Goal: Entertainment & Leisure: Consume media (video, audio)

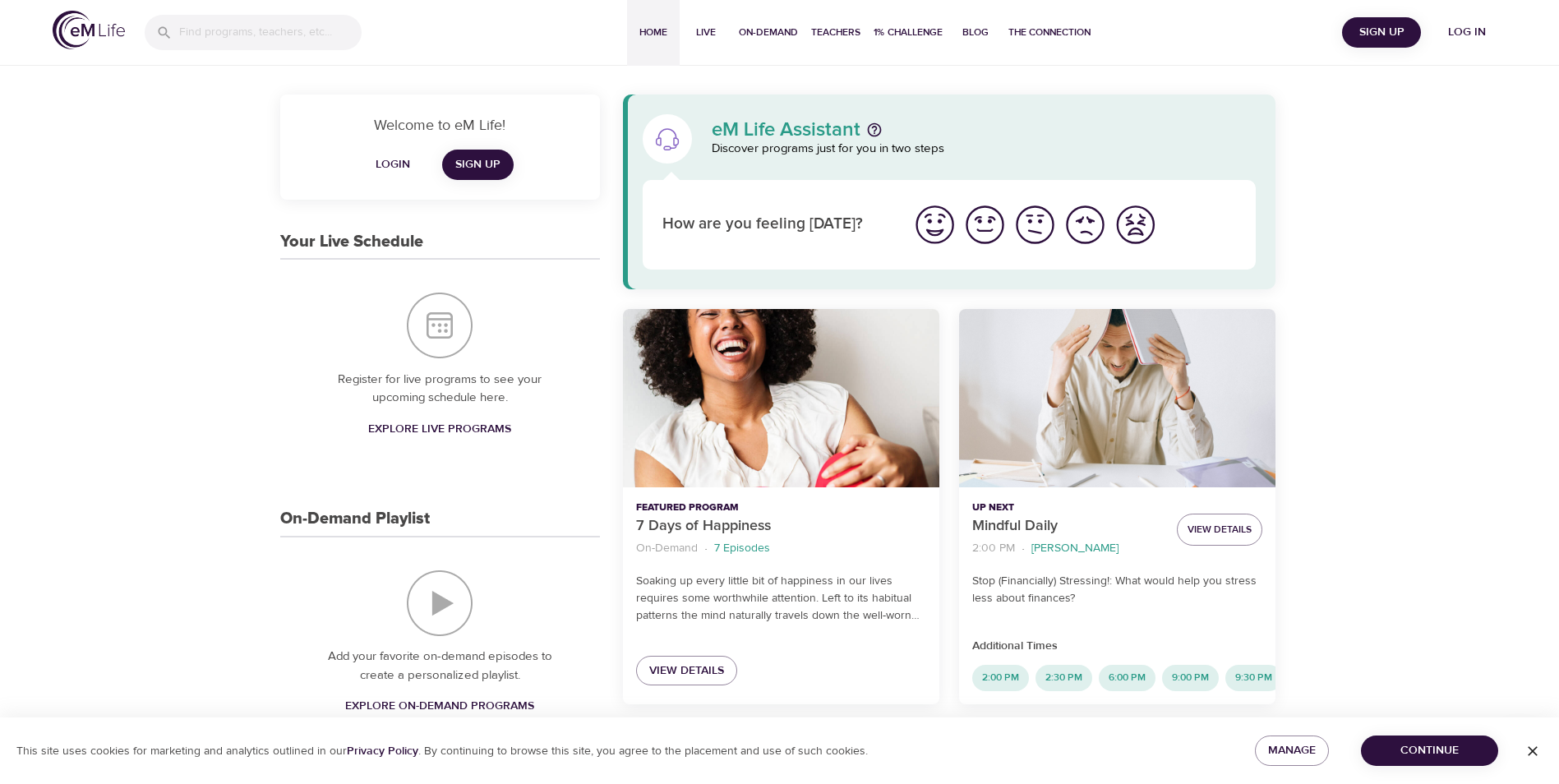
click at [1472, 33] on span "Log in" at bounding box center [1466, 33] width 66 height 21
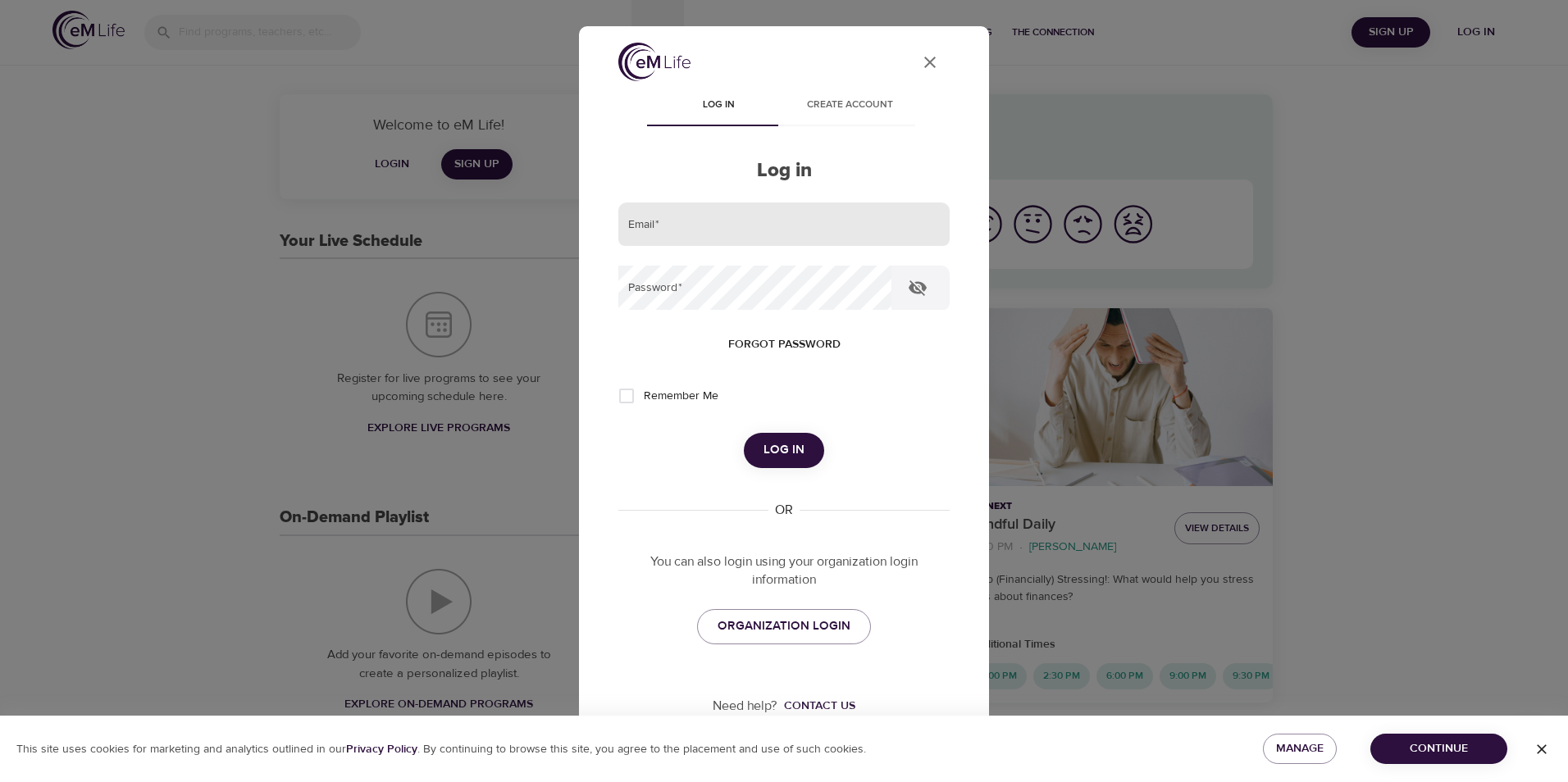
click at [668, 231] on input "email" at bounding box center [783, 225] width 331 height 44
type input "monika.m.wielgos@amexgbt.com"
click at [744, 432] on button "Log in" at bounding box center [784, 450] width 80 height 34
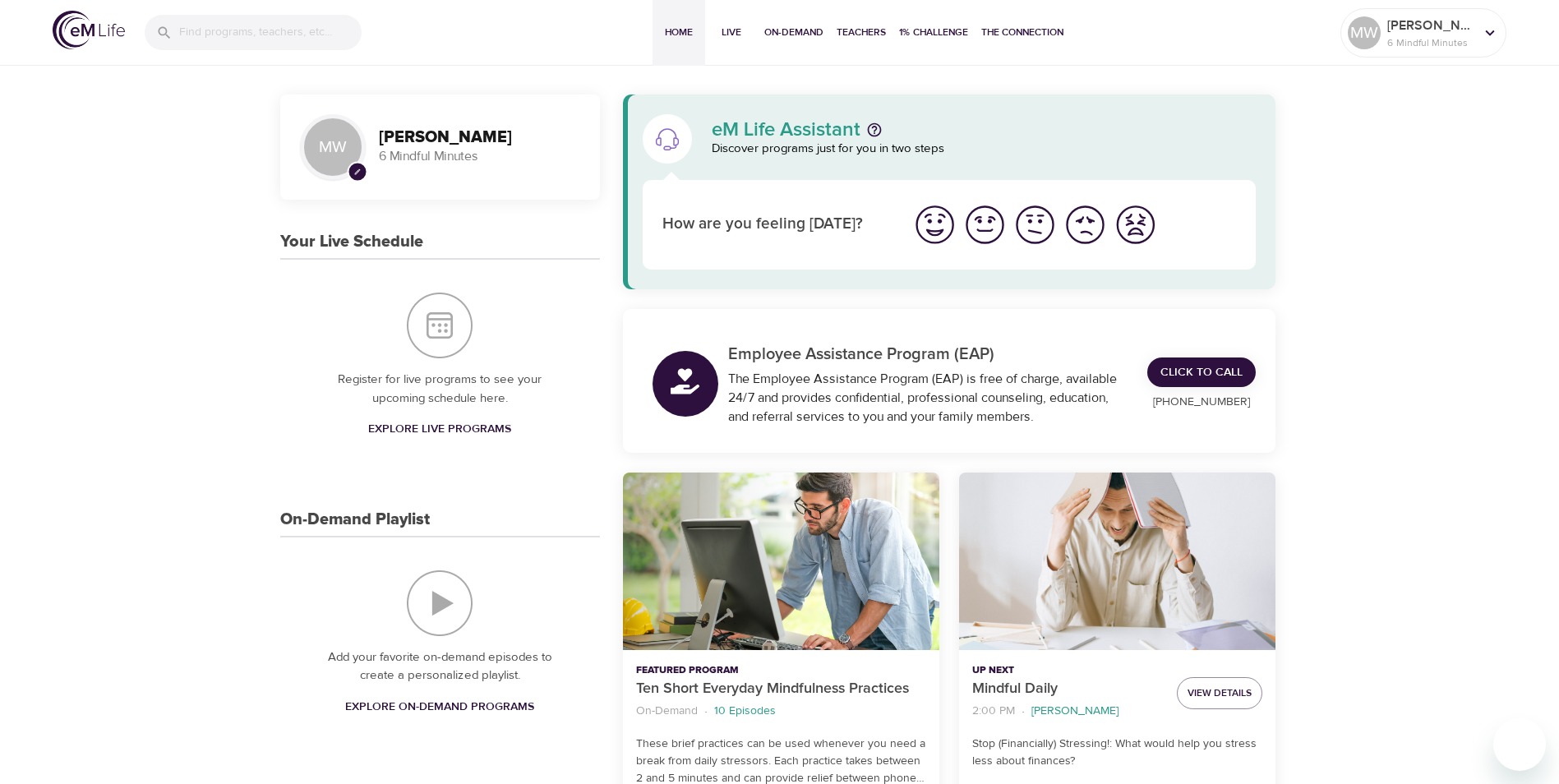
click at [338, 160] on div "MW" at bounding box center [333, 147] width 66 height 66
click at [1443, 36] on p "6 Mindful Minutes" at bounding box center [1431, 42] width 87 height 15
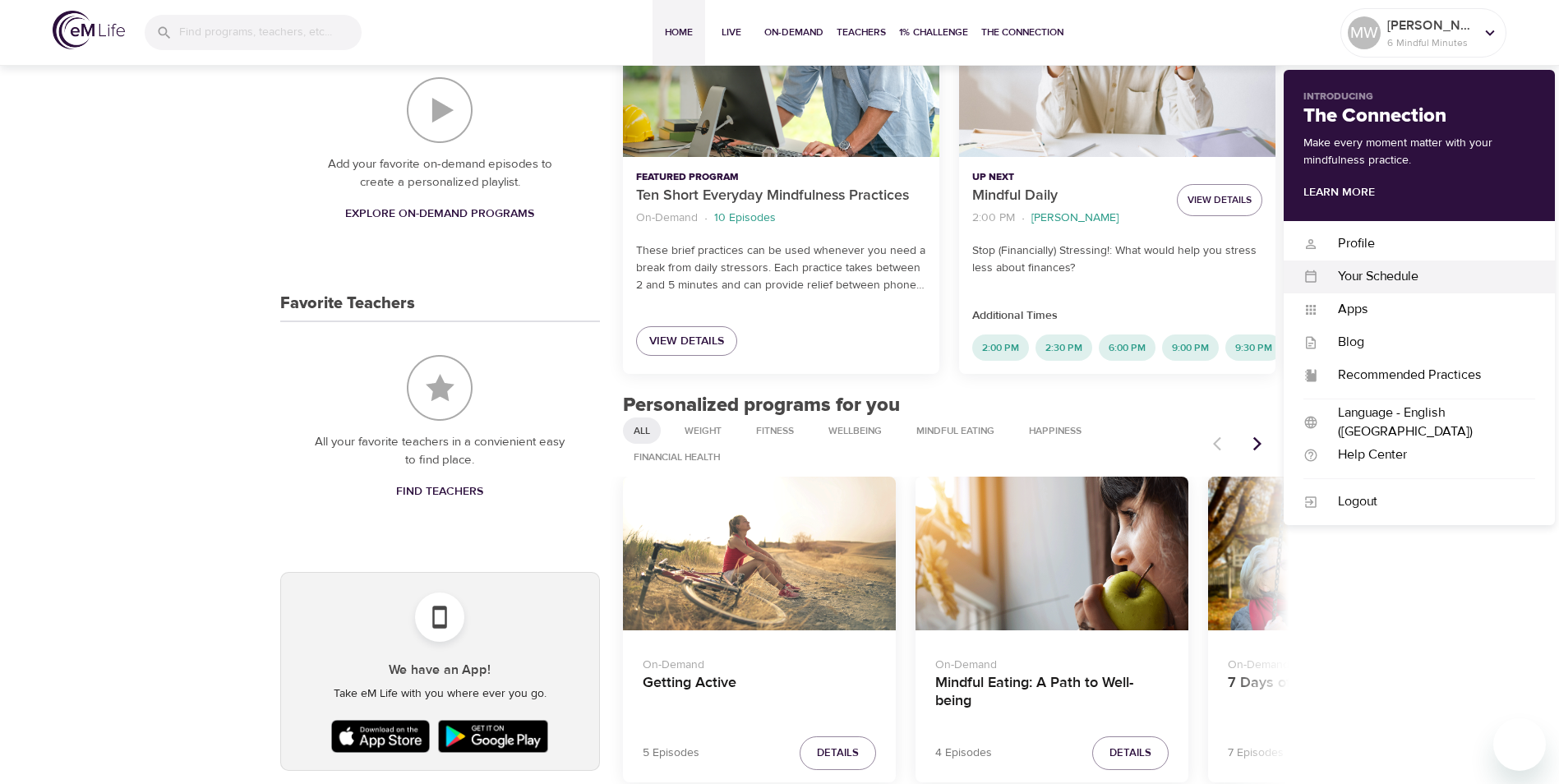
click at [1391, 278] on div "Your Schedule" at bounding box center [1426, 277] width 217 height 19
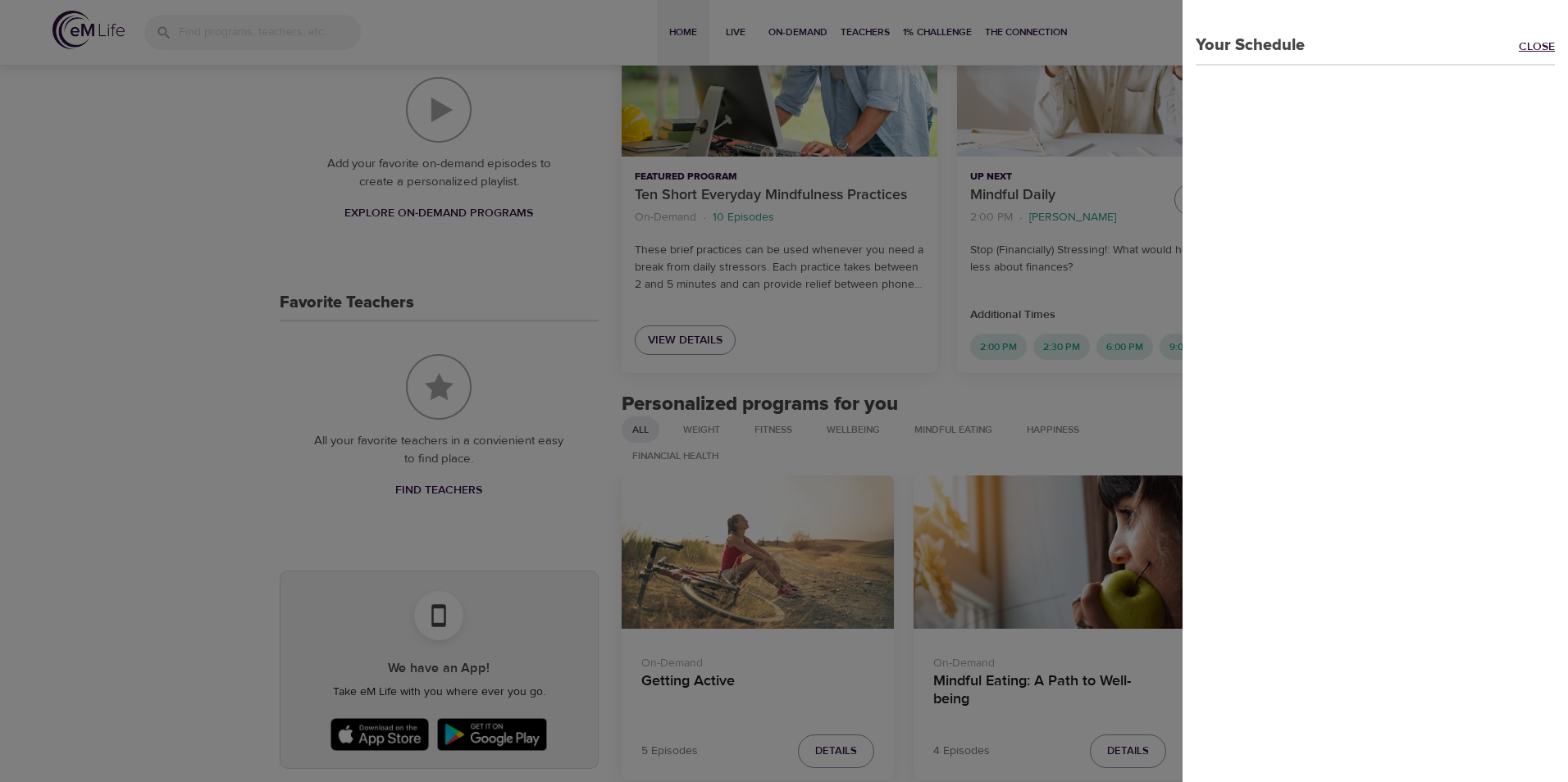
click at [1527, 44] on link "Close" at bounding box center [1543, 48] width 50 height 19
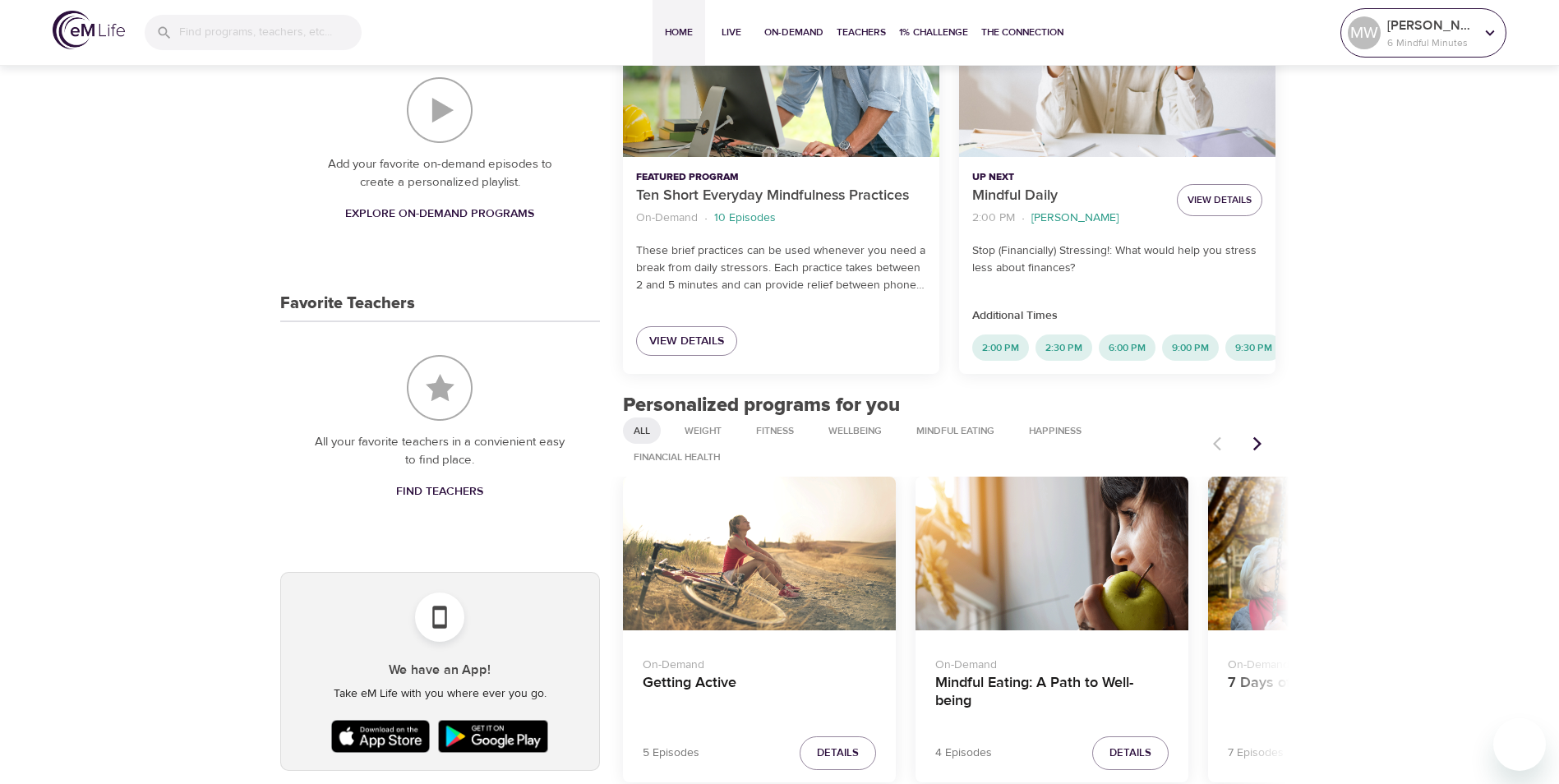
click at [1406, 48] on p "6 Mindful Minutes" at bounding box center [1431, 42] width 87 height 15
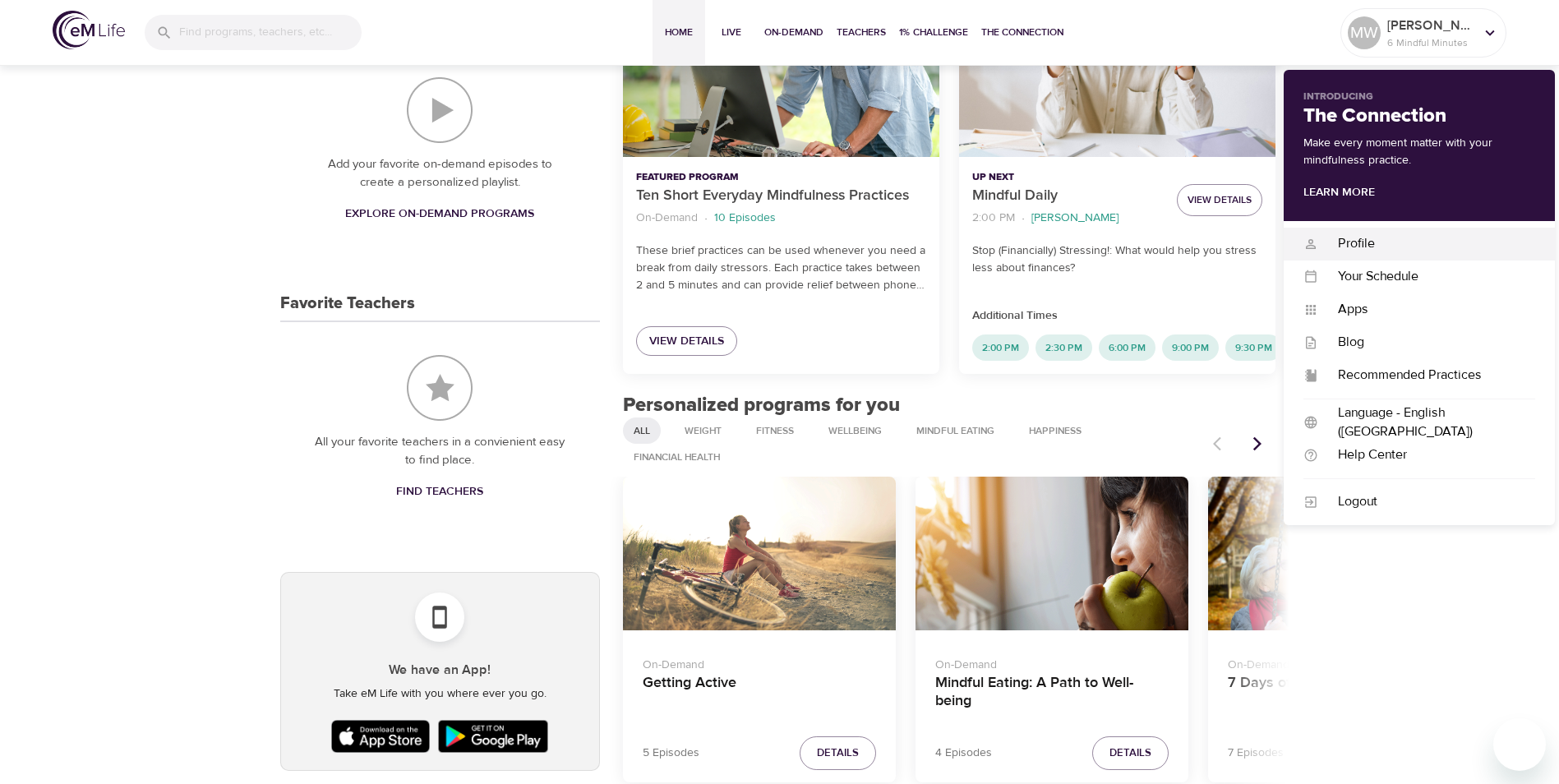
click at [1363, 244] on div "Profile" at bounding box center [1426, 243] width 217 height 19
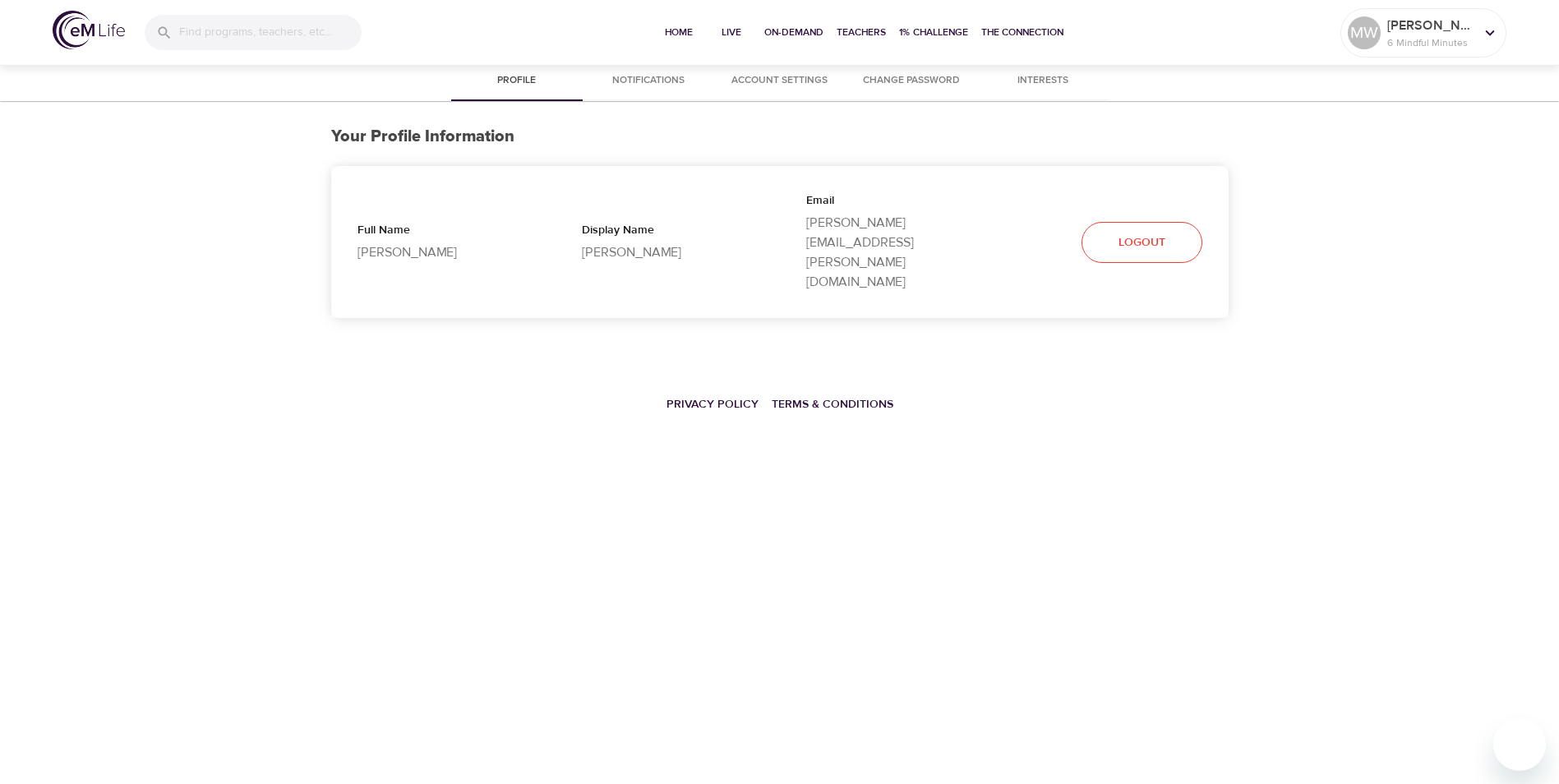
select select "10"
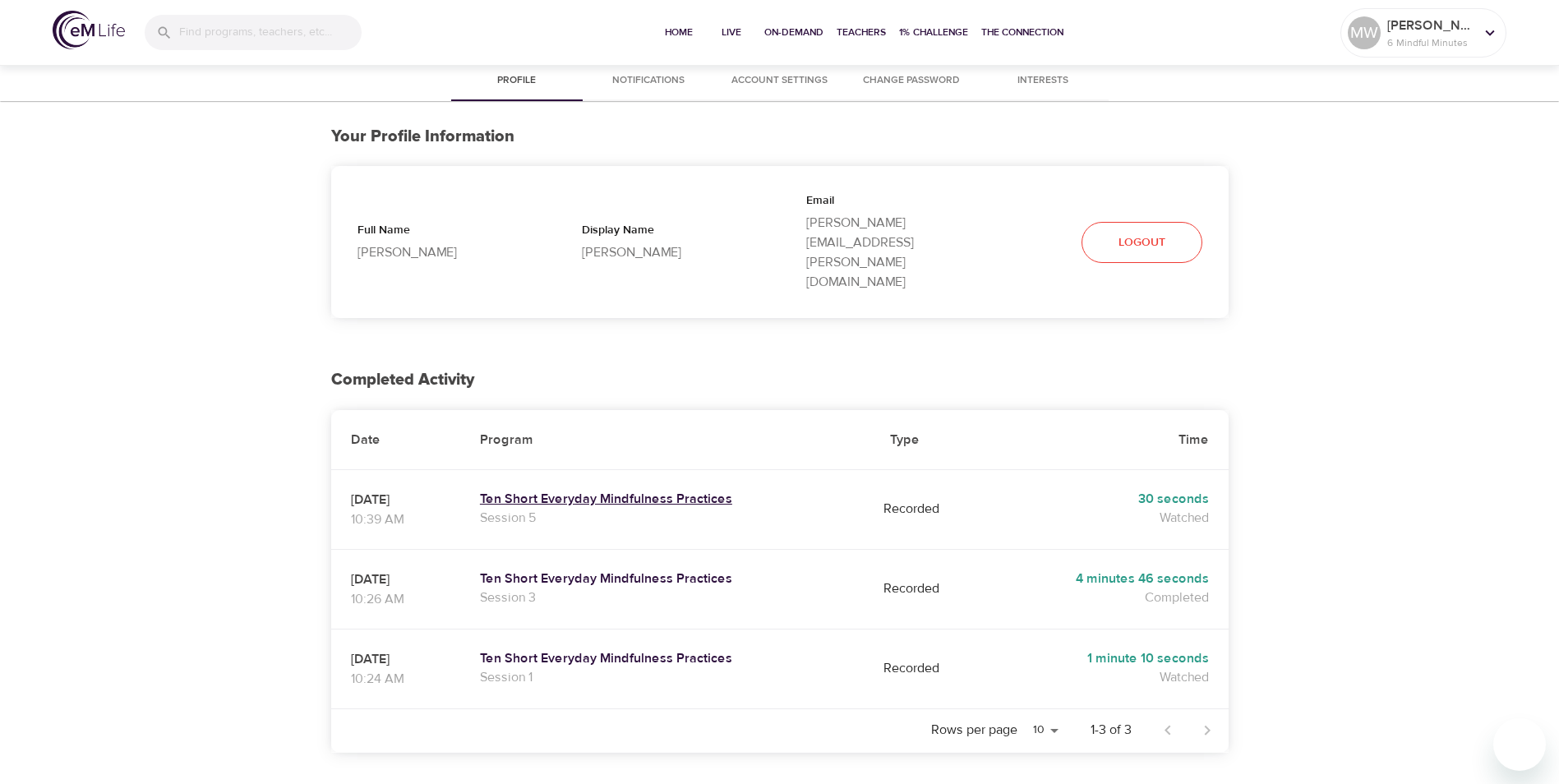
click at [596, 491] on h5 "Ten Short Everyday Mindfulness Practices" at bounding box center [665, 500] width 371 height 17
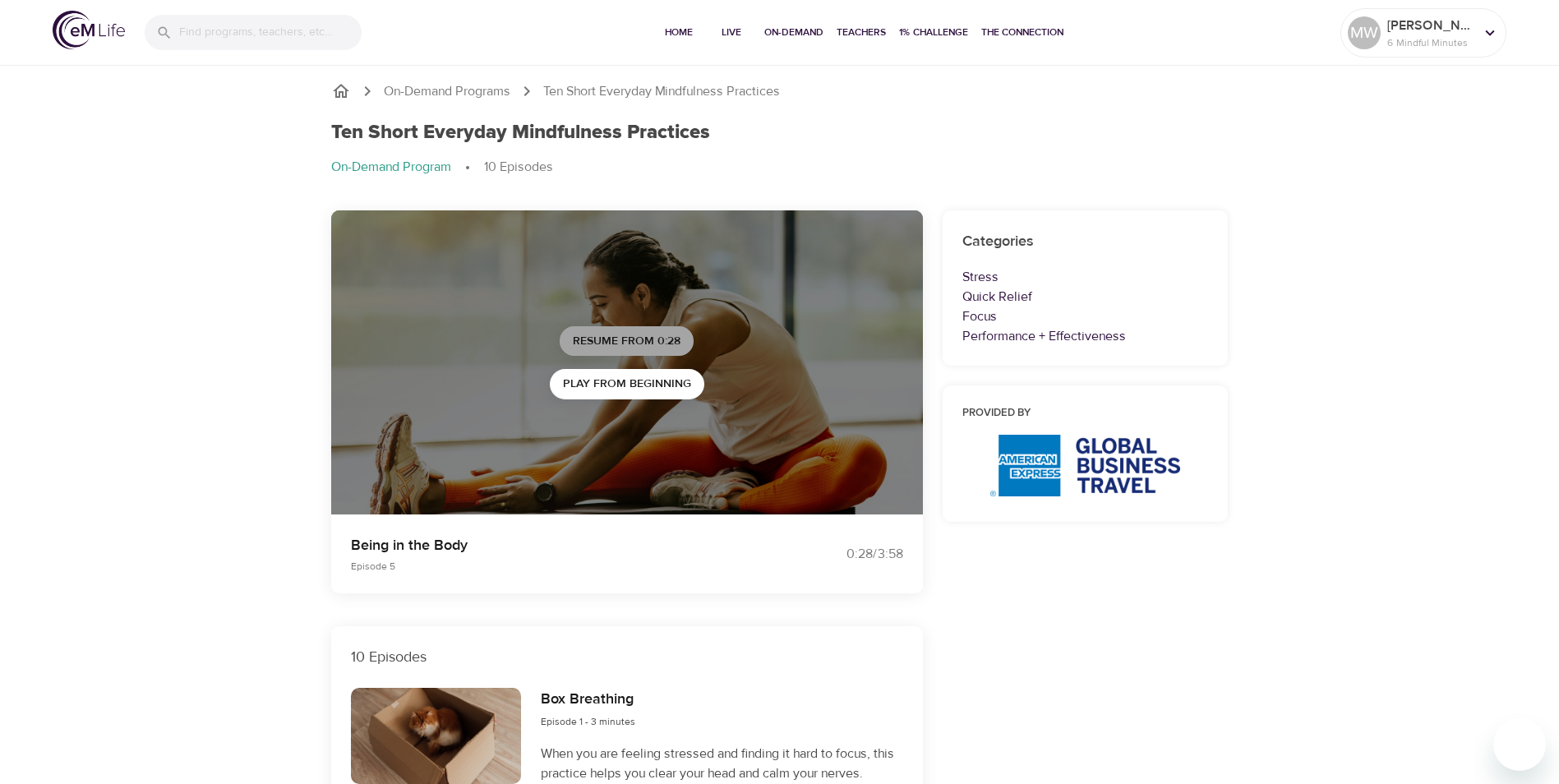
click at [615, 341] on span "Resume from 0:28" at bounding box center [627, 341] width 108 height 21
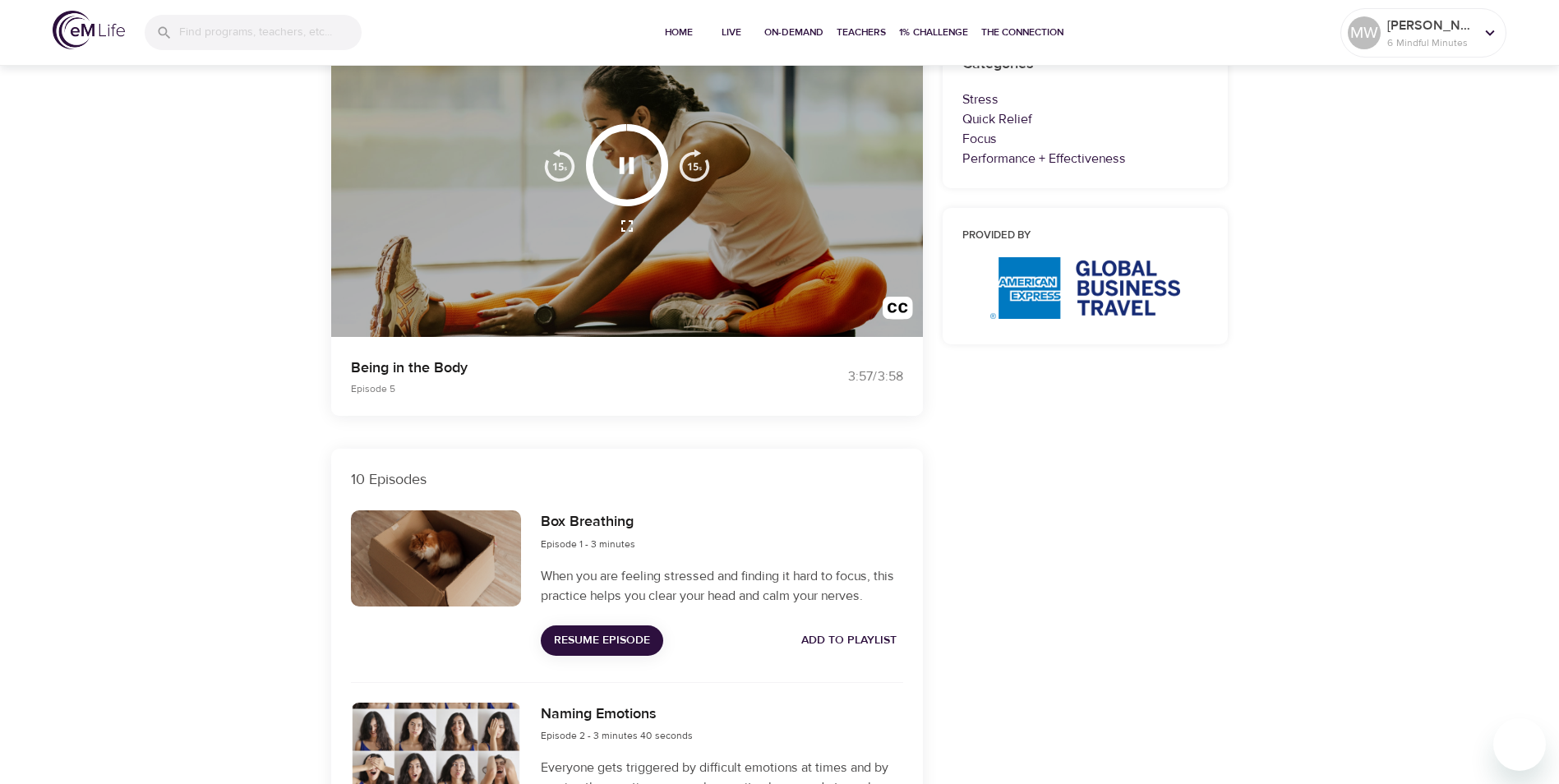
scroll to position [493, 0]
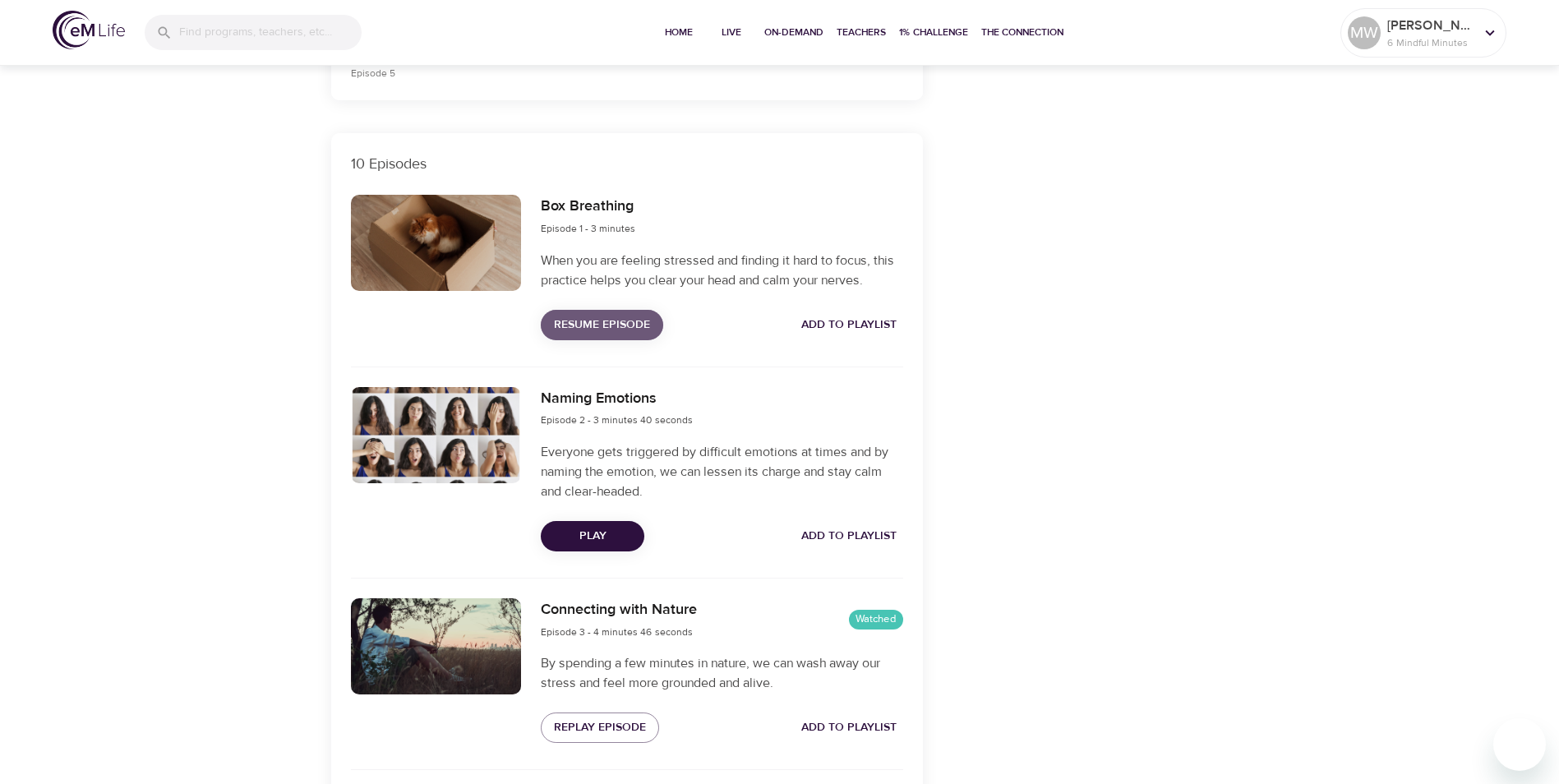
click at [602, 320] on span "Resume Episode" at bounding box center [602, 325] width 96 height 21
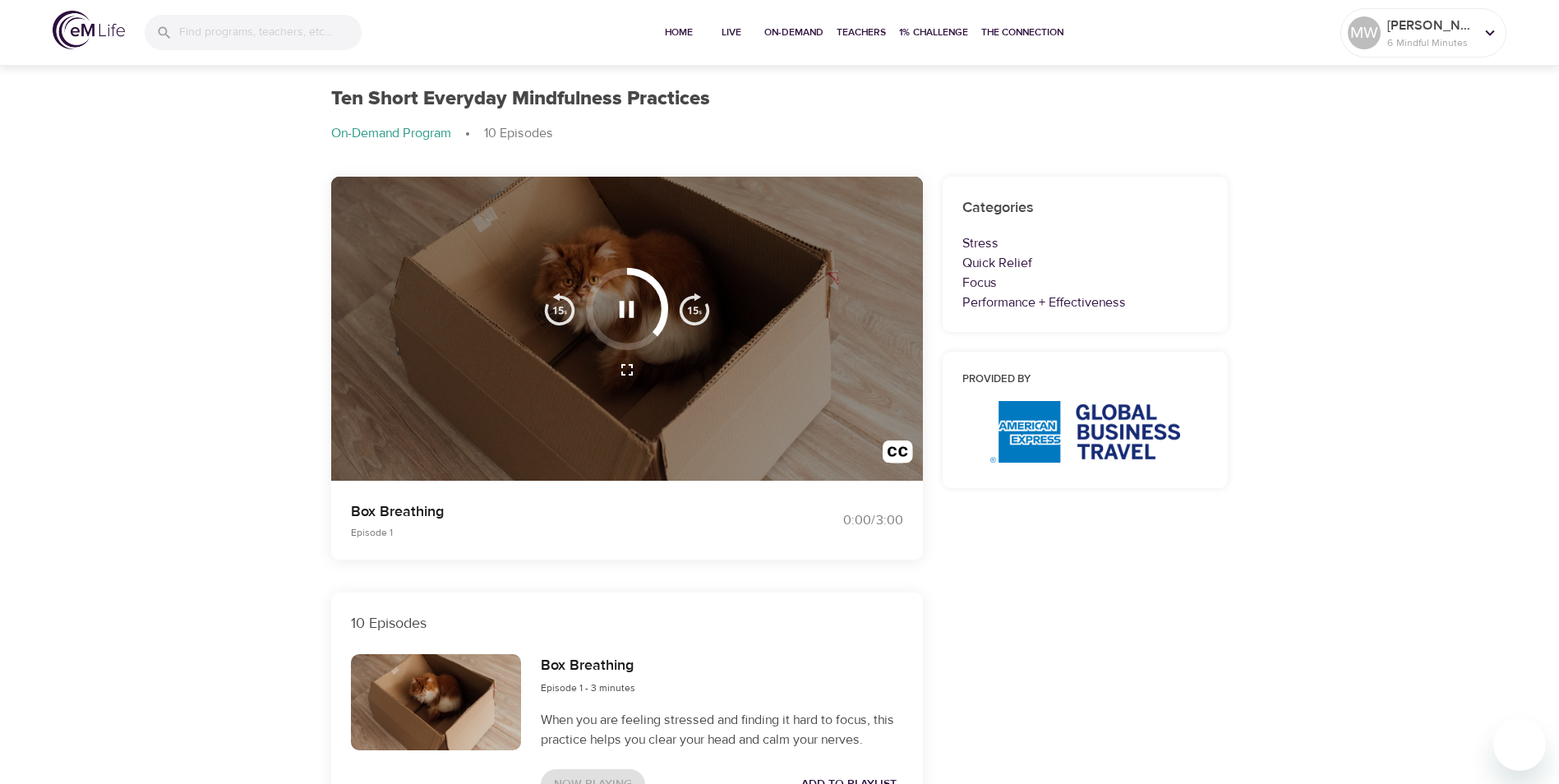
scroll to position [0, 0]
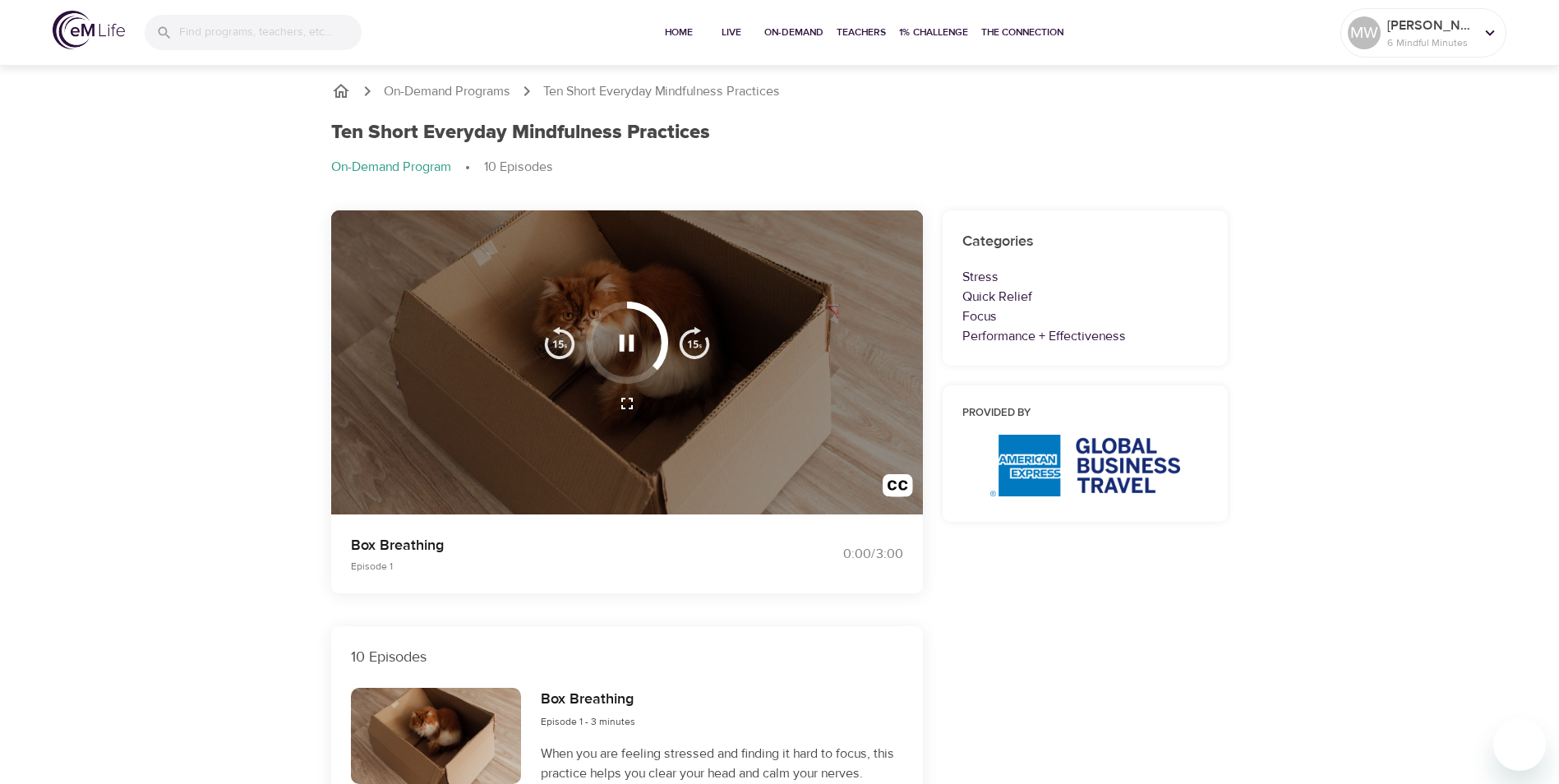
click at [623, 330] on icon "button" at bounding box center [627, 344] width 29 height 29
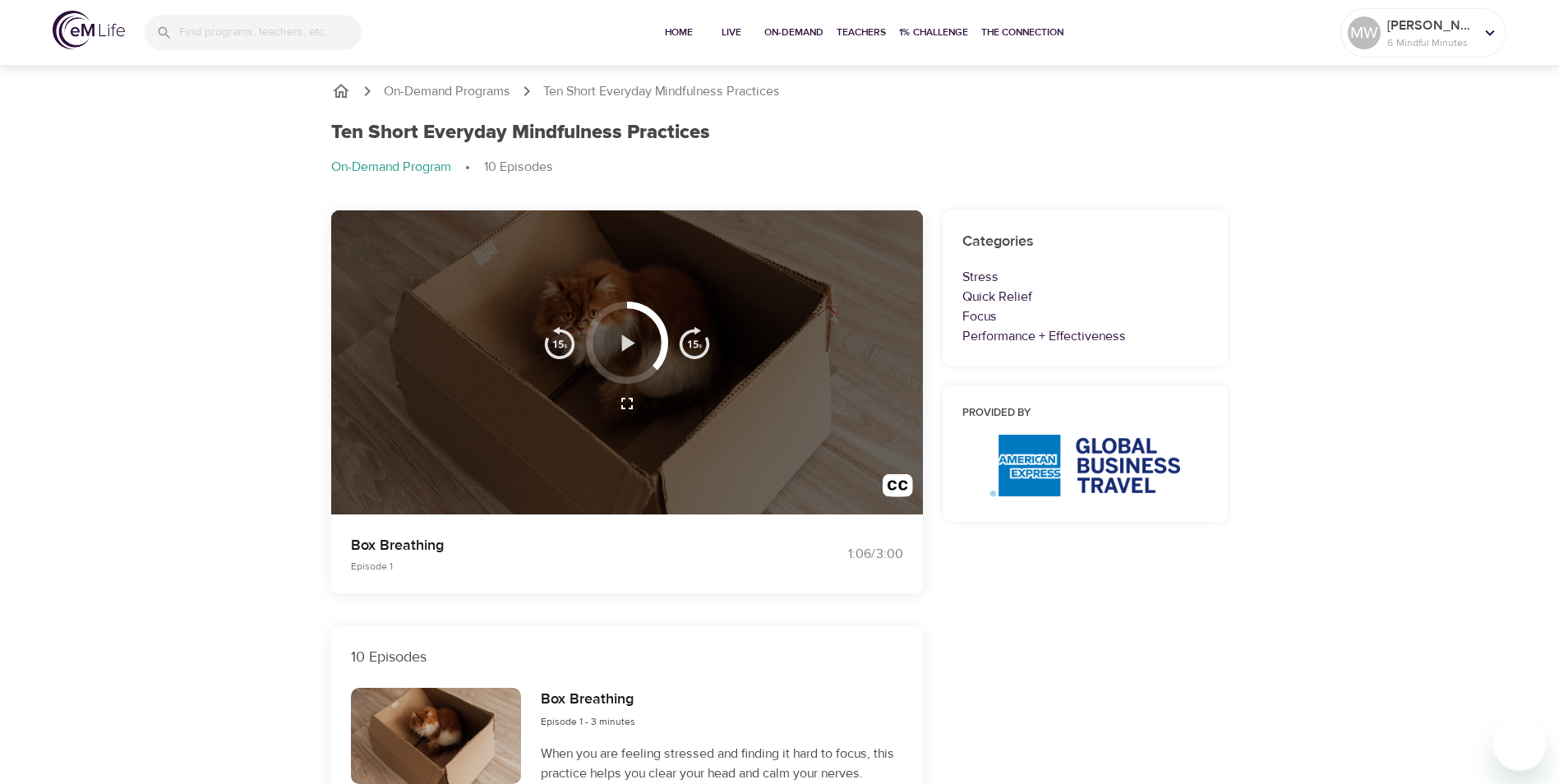
click at [627, 350] on icon "button" at bounding box center [627, 344] width 29 height 29
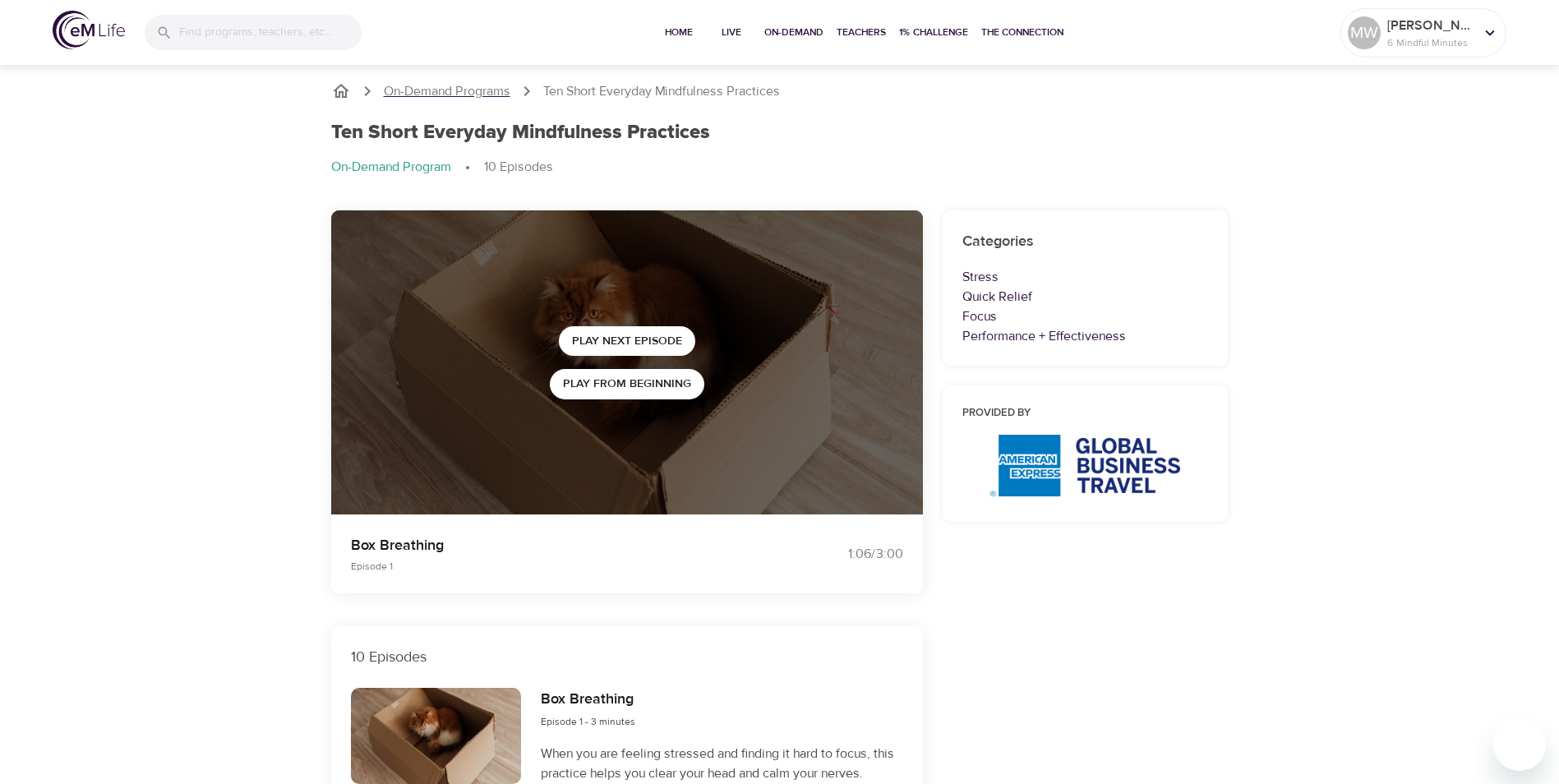
click at [440, 93] on p "On-Demand Programs" at bounding box center [447, 92] width 127 height 19
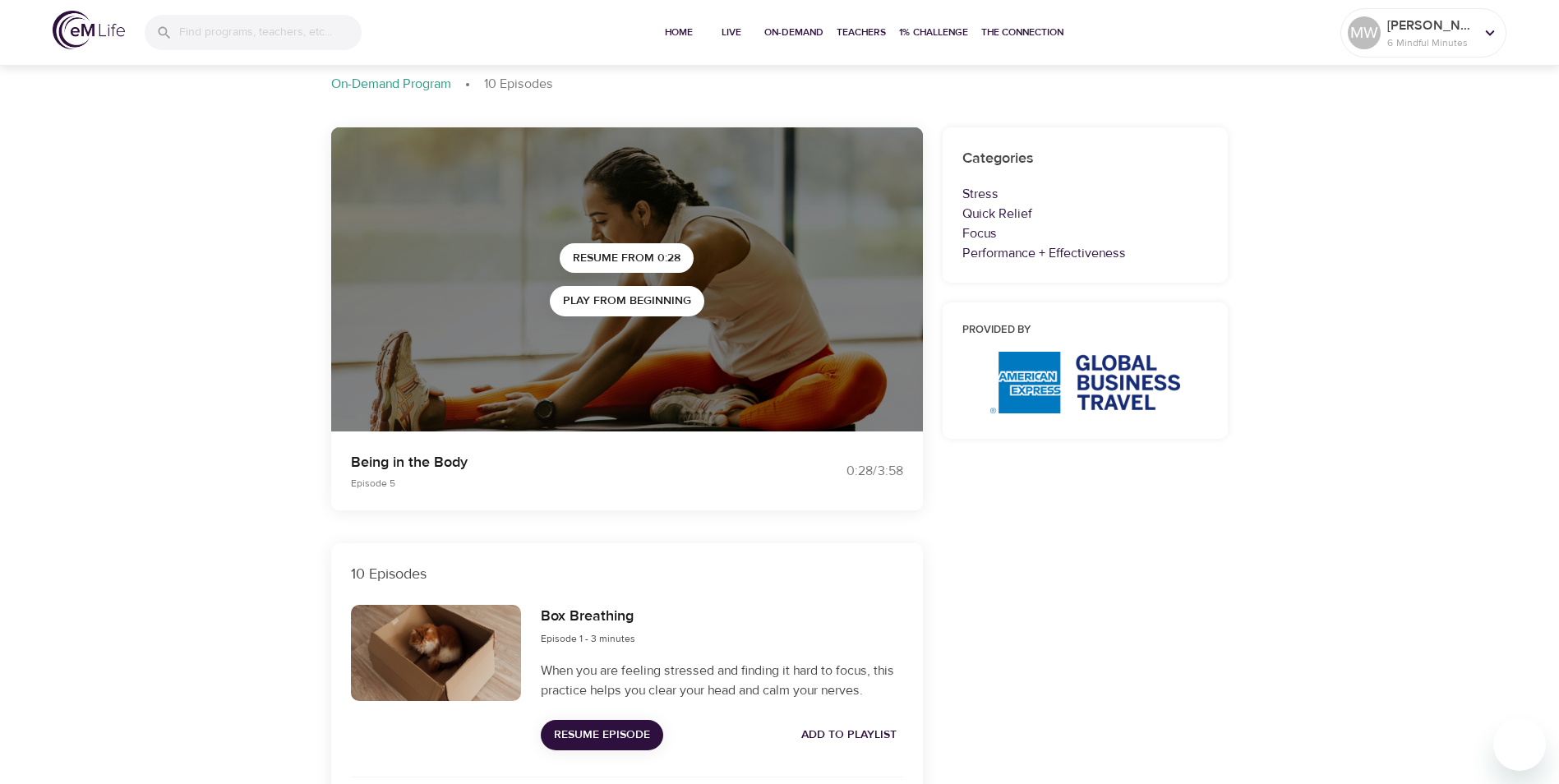
scroll to position [410, 0]
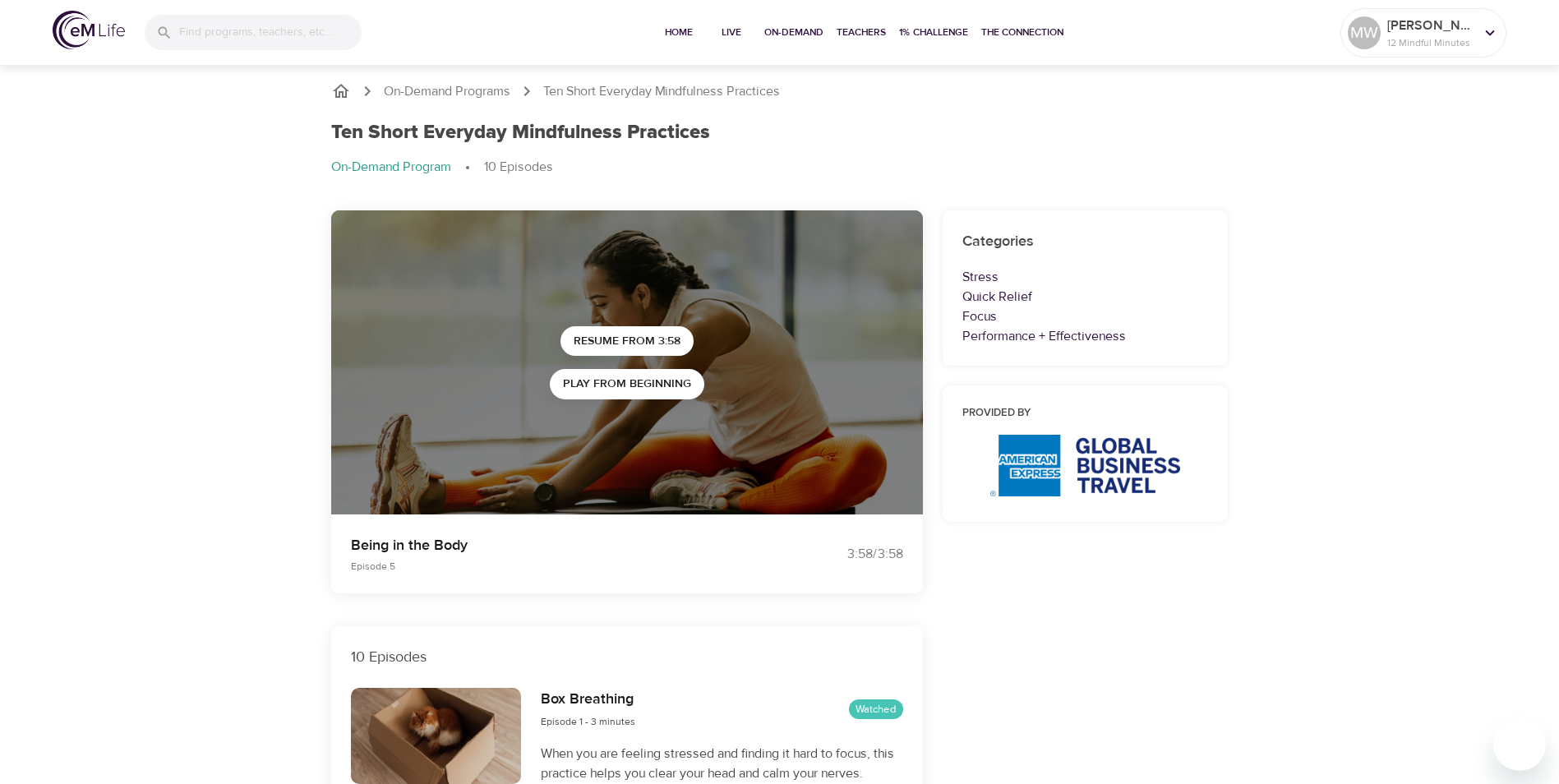
click at [407, 171] on p "On-Demand Program" at bounding box center [391, 167] width 120 height 19
click at [465, 94] on p "On-Demand Programs" at bounding box center [447, 92] width 127 height 19
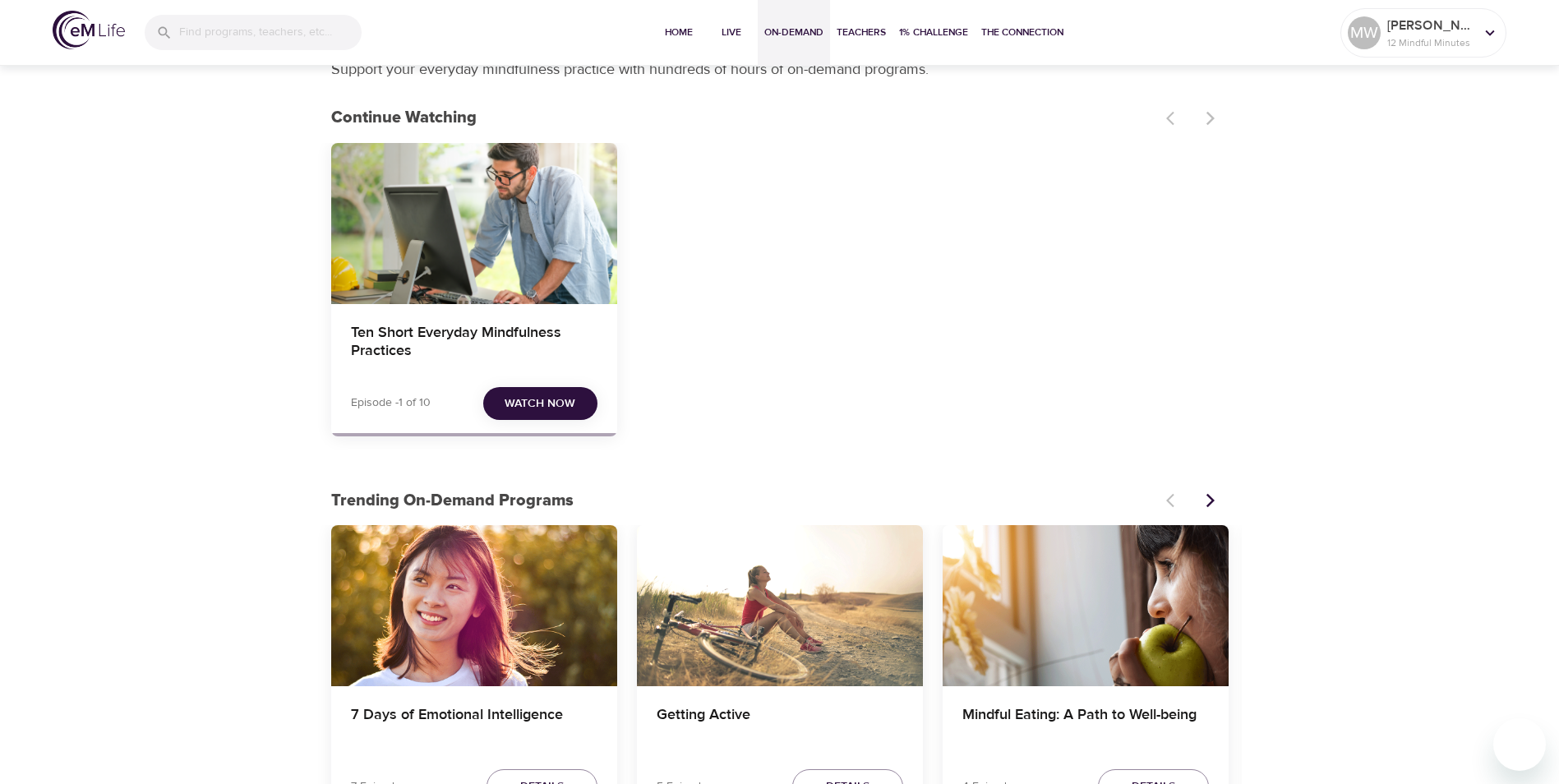
scroll to position [82, 0]
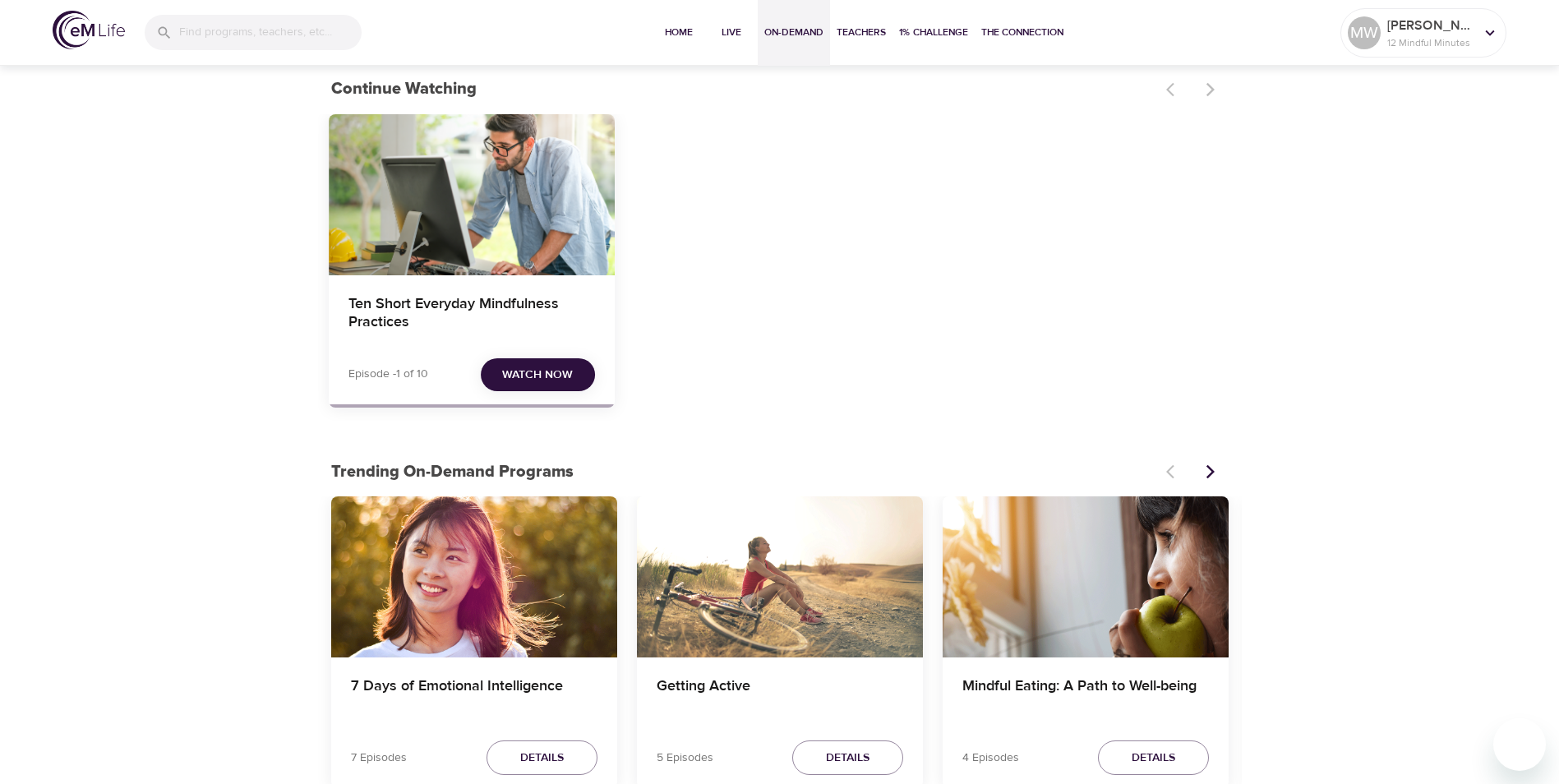
click at [339, 308] on div "Ten Short Everyday Mindfulness Practices" at bounding box center [472, 314] width 286 height 79
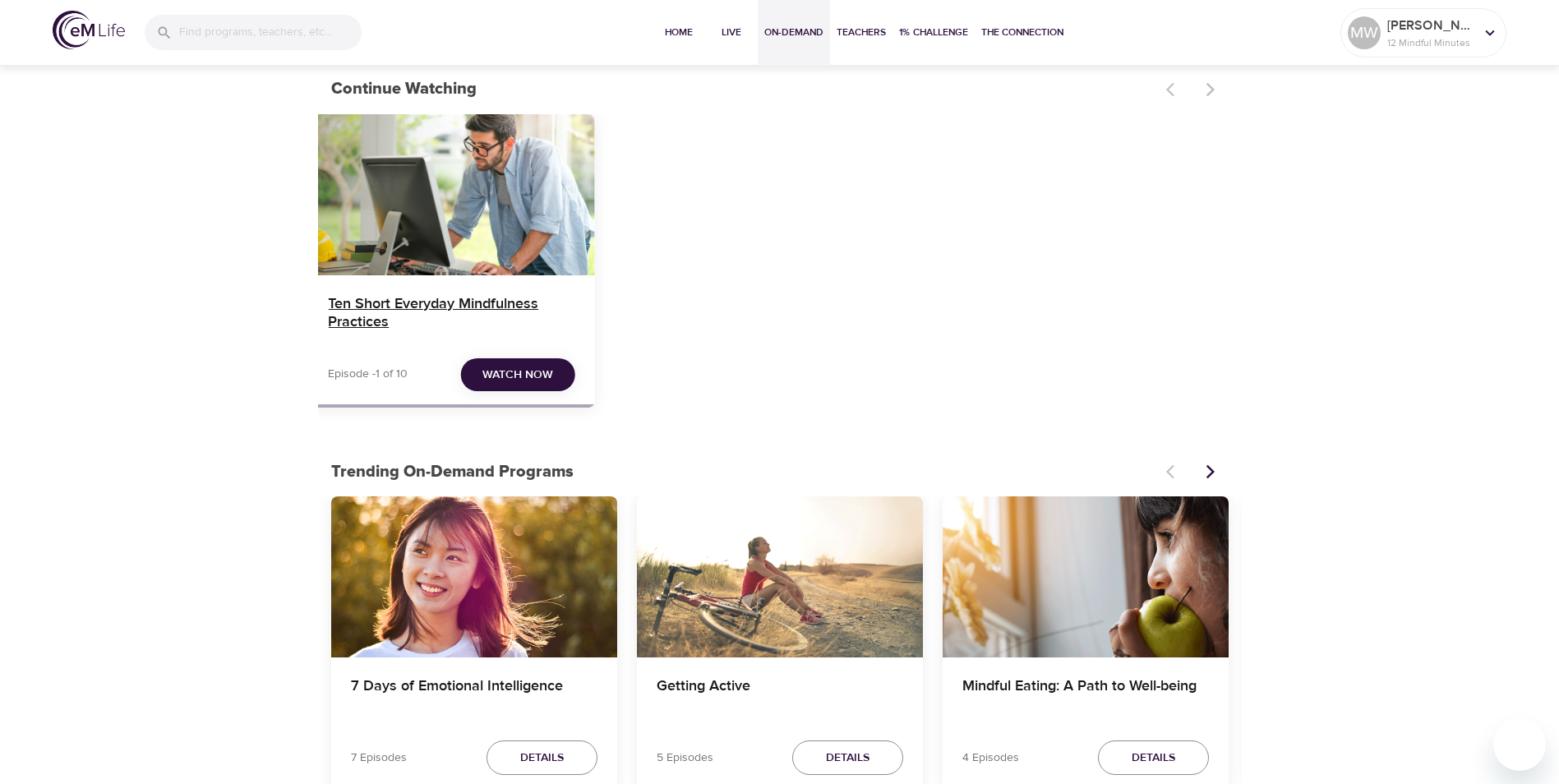
click at [398, 324] on h4 "Ten Short Everyday Mindfulness Practices" at bounding box center [452, 314] width 247 height 39
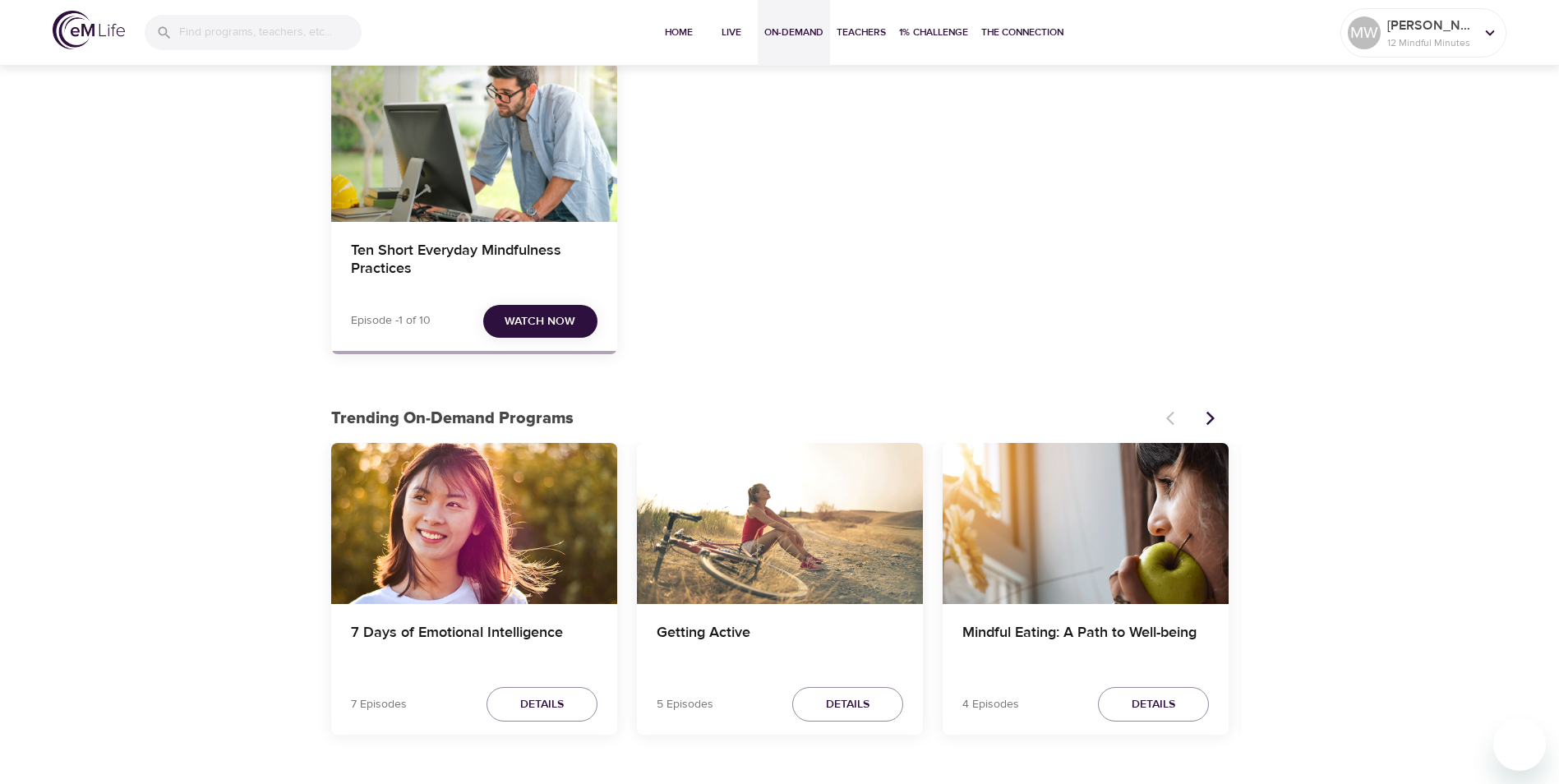
scroll to position [165, 0]
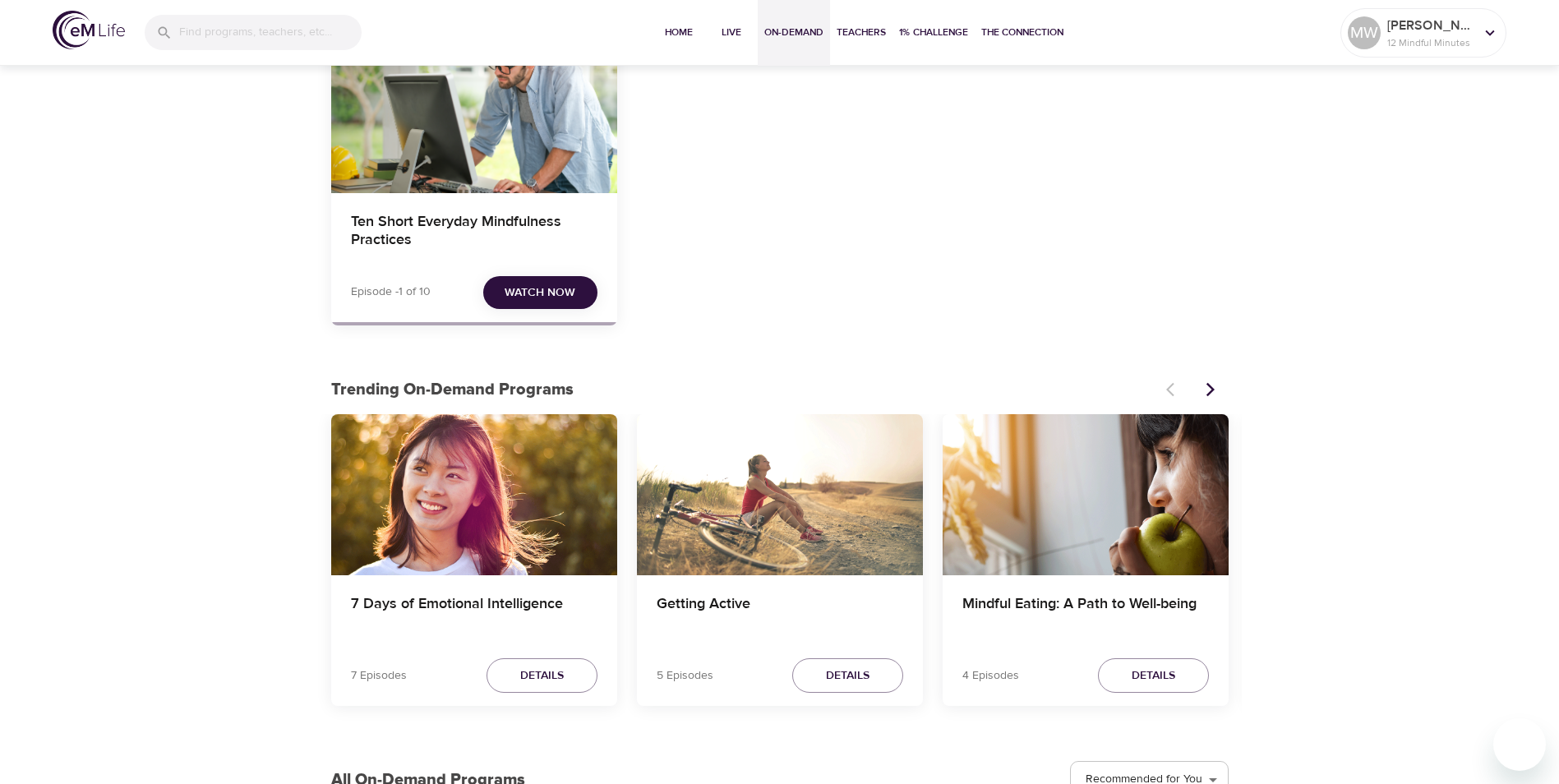
click at [535, 299] on span "Watch Now" at bounding box center [540, 293] width 70 height 21
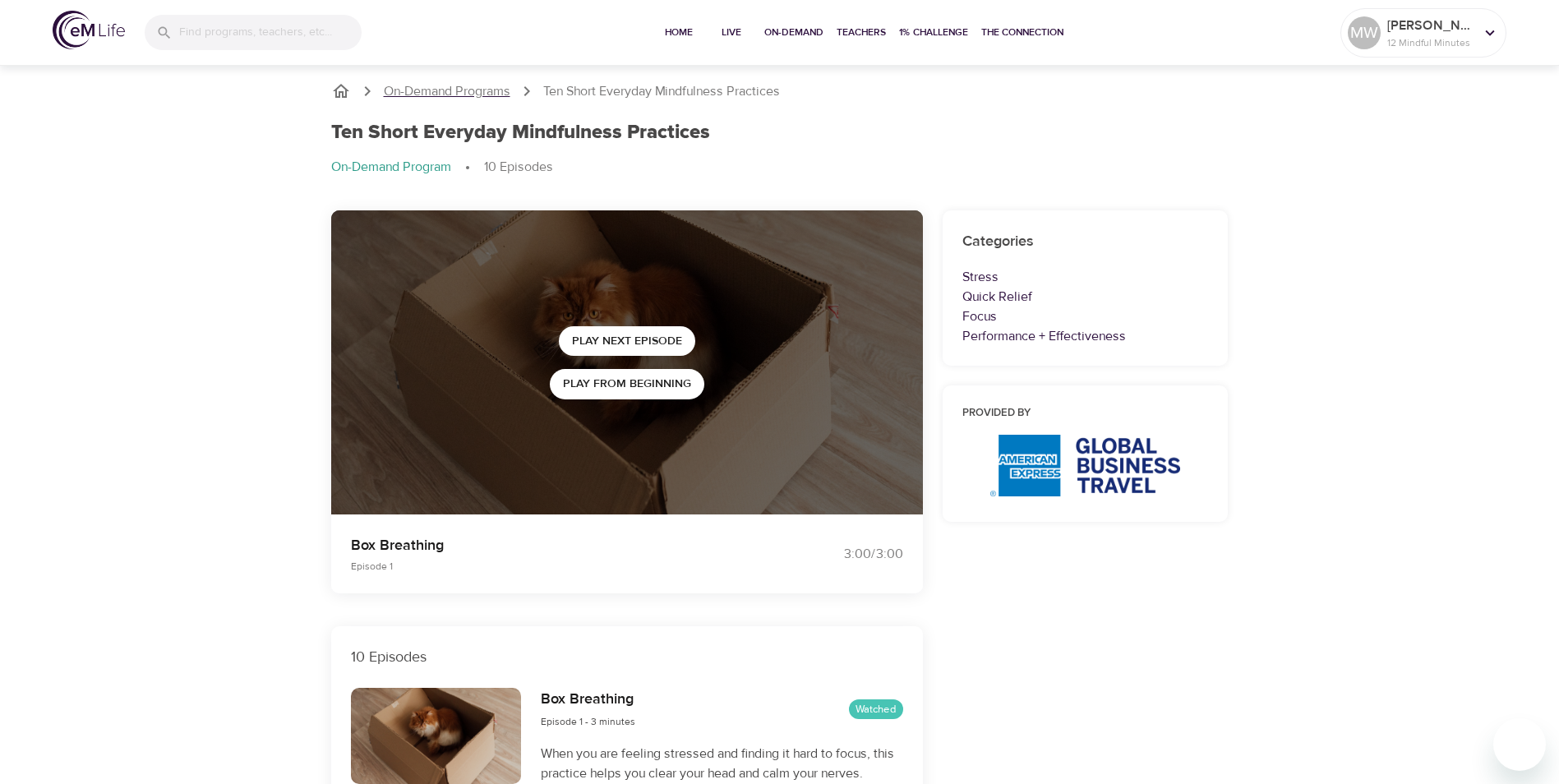
click at [458, 90] on p "On-Demand Programs" at bounding box center [447, 92] width 127 height 19
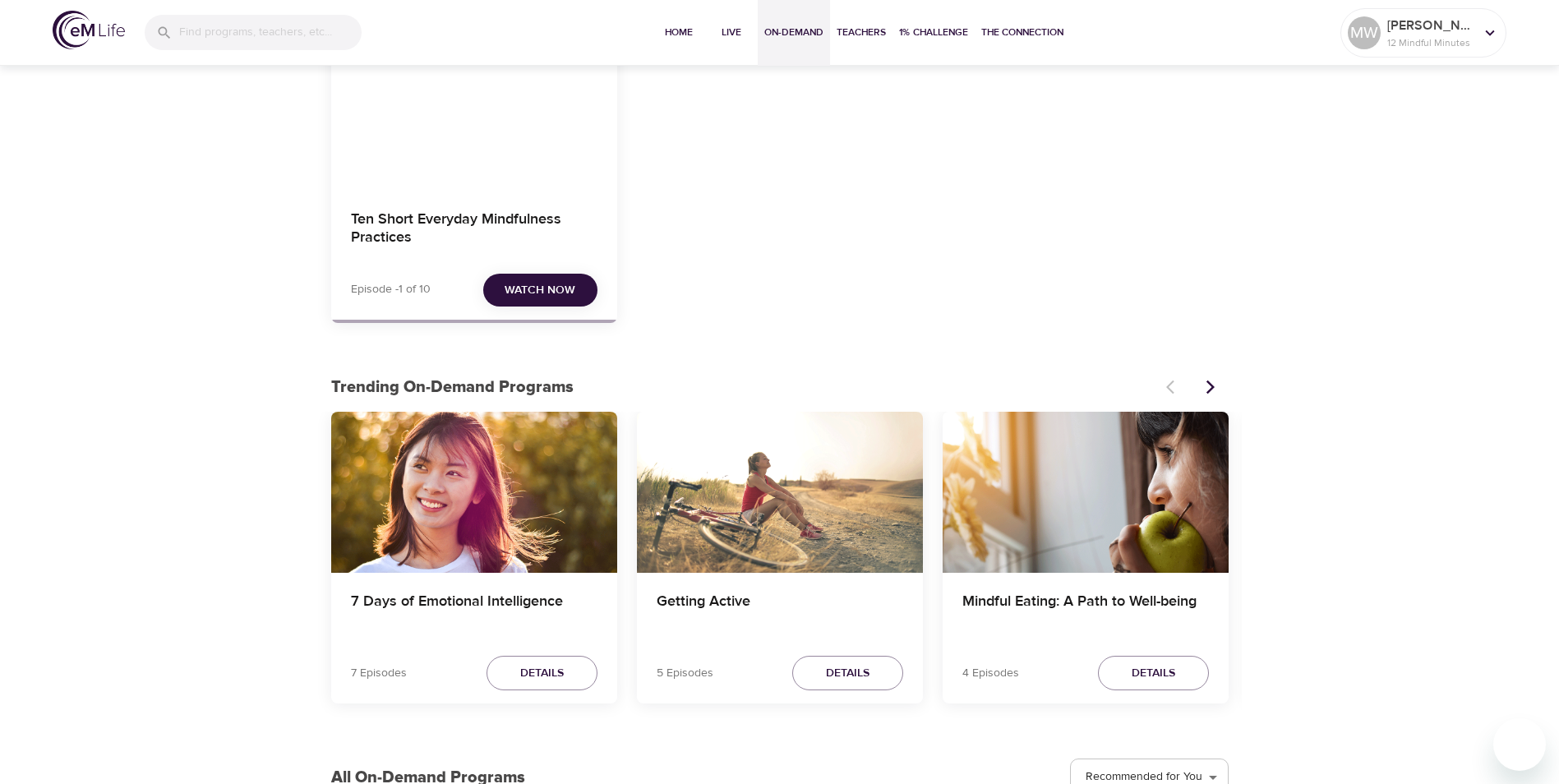
scroll to position [247, 0]
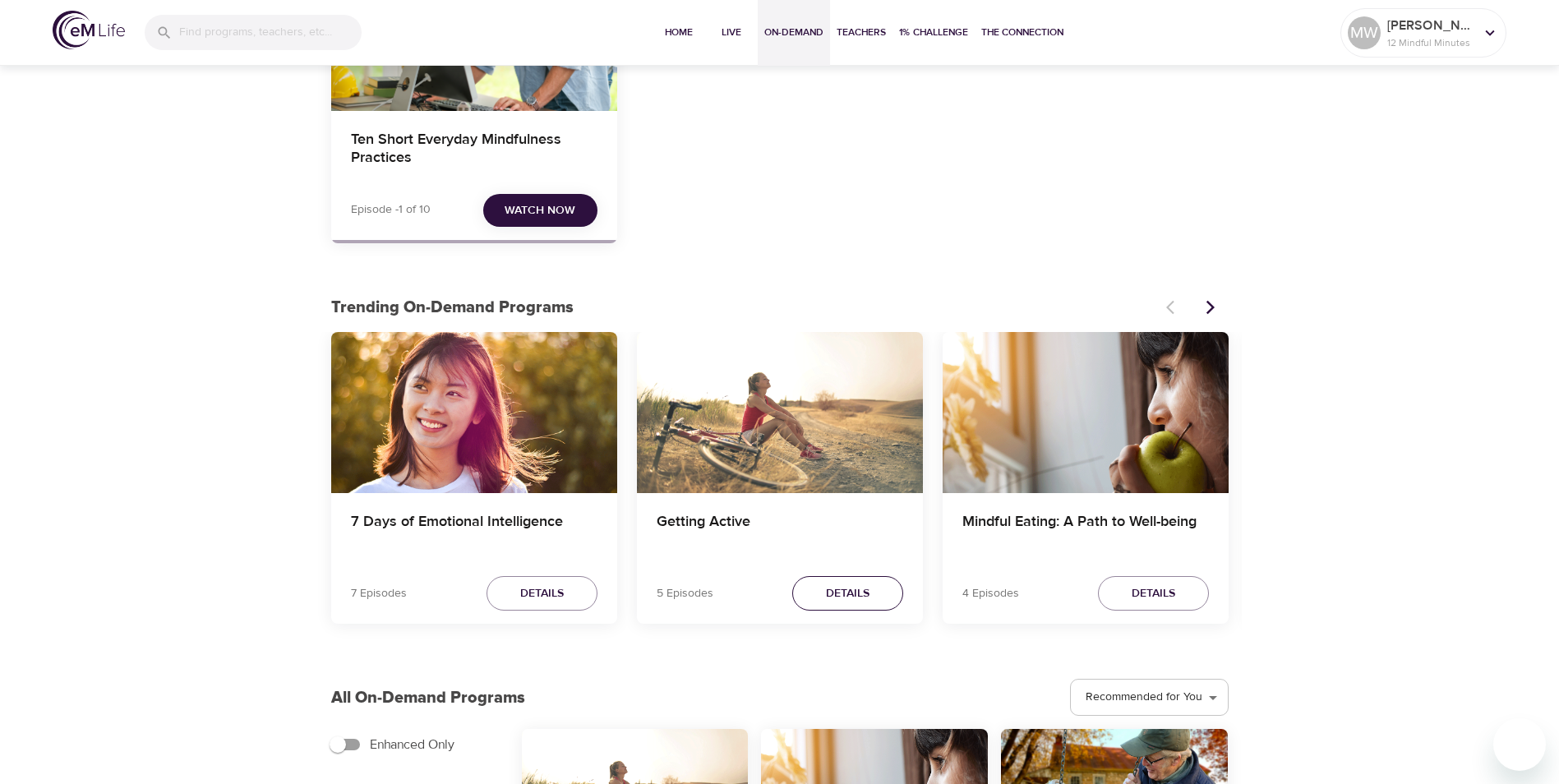
click at [840, 598] on span "Details" at bounding box center [848, 594] width 44 height 21
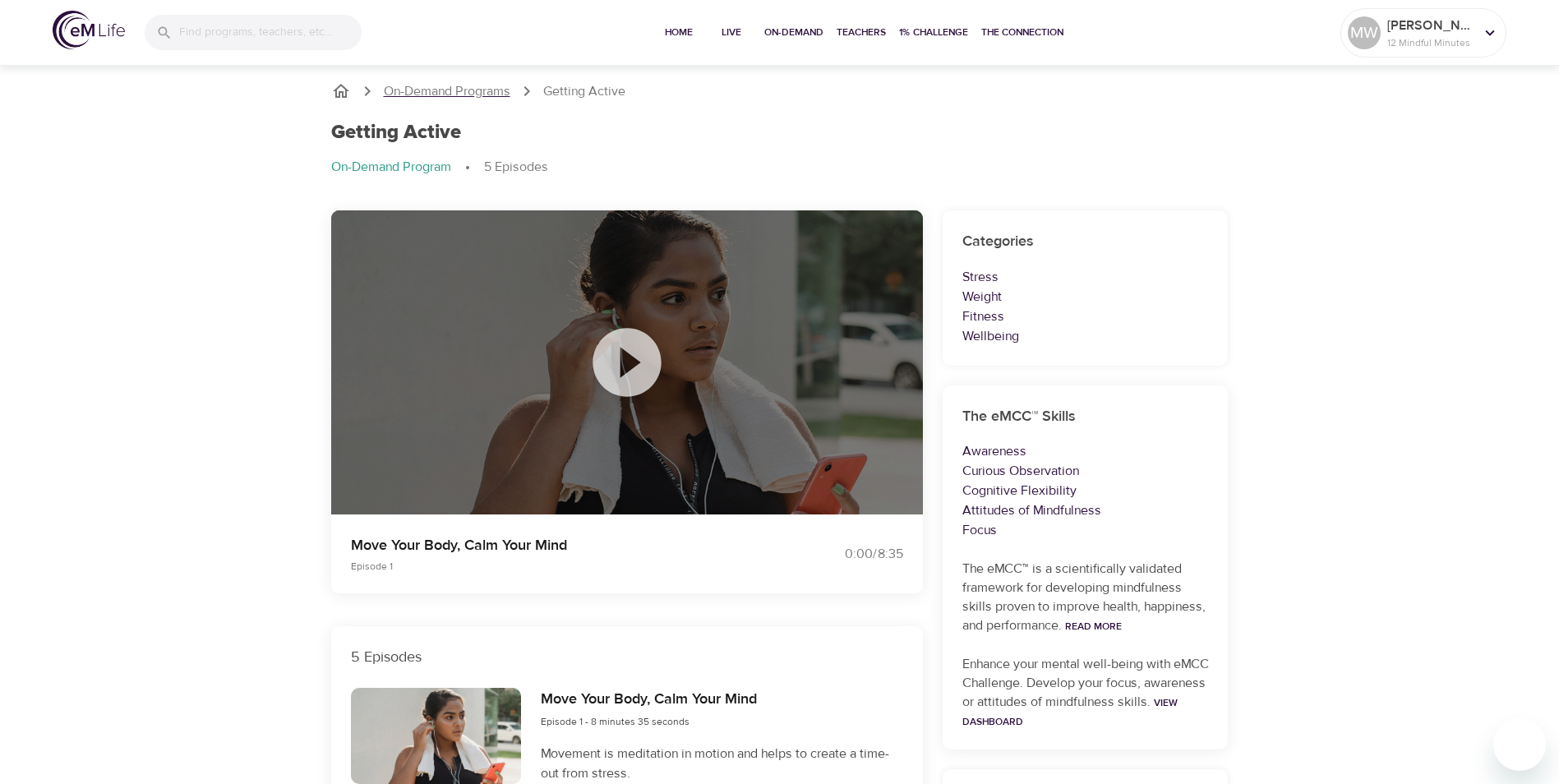
click at [418, 82] on p "On-Demand Programs" at bounding box center [447, 92] width 127 height 19
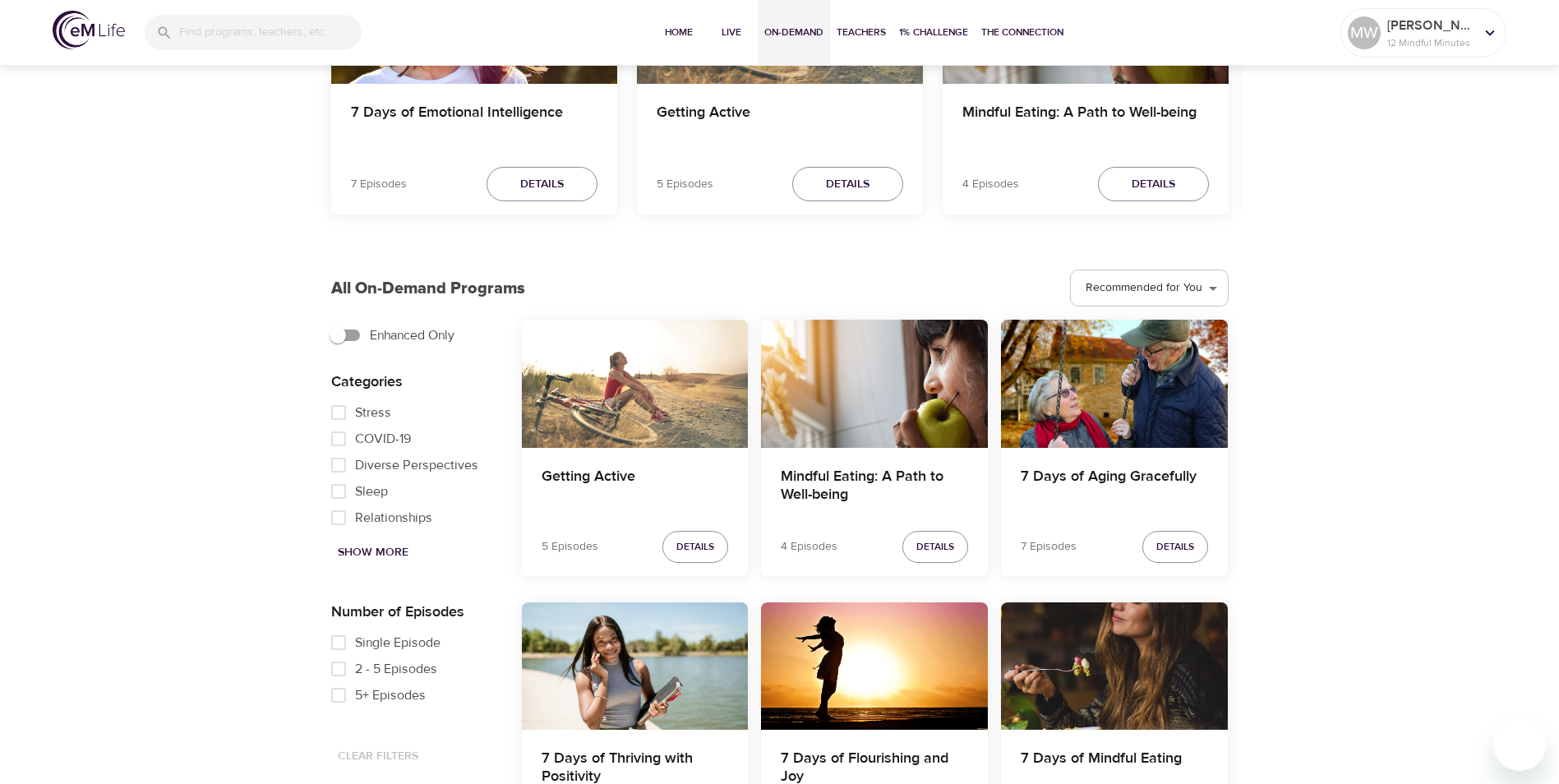
scroll to position [657, 0]
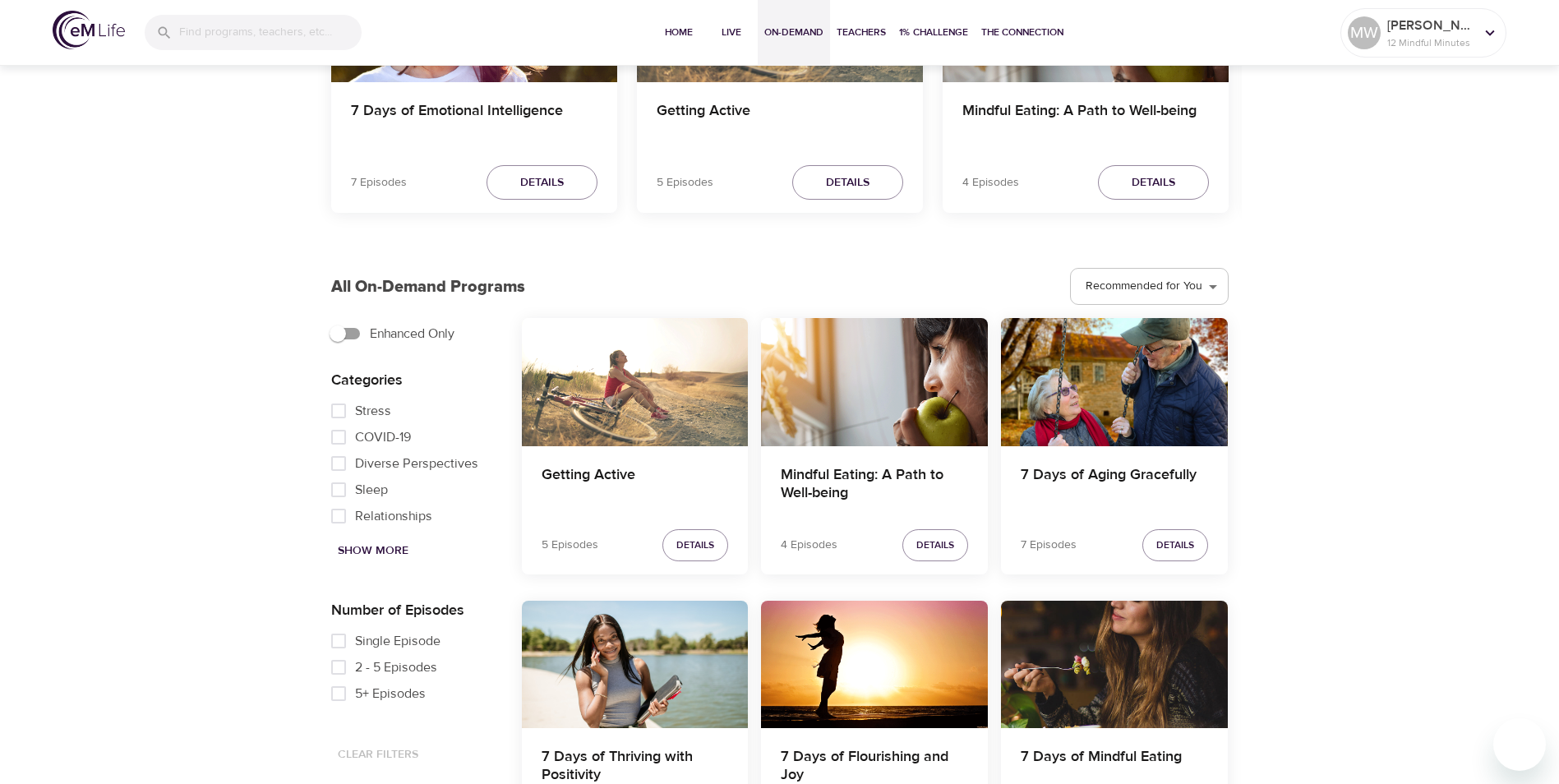
click at [365, 551] on span "Show More" at bounding box center [373, 551] width 70 height 21
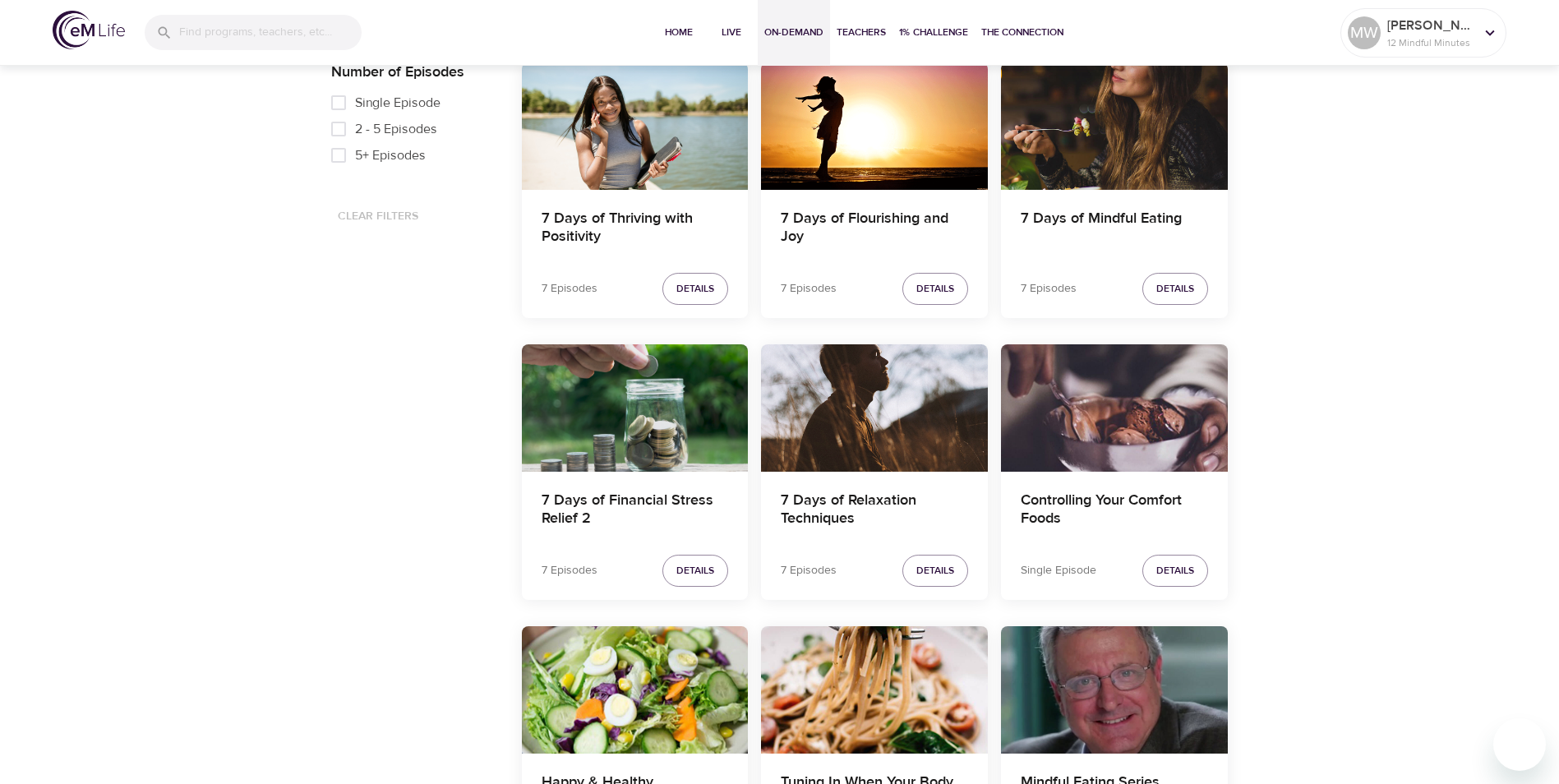
scroll to position [1314, 0]
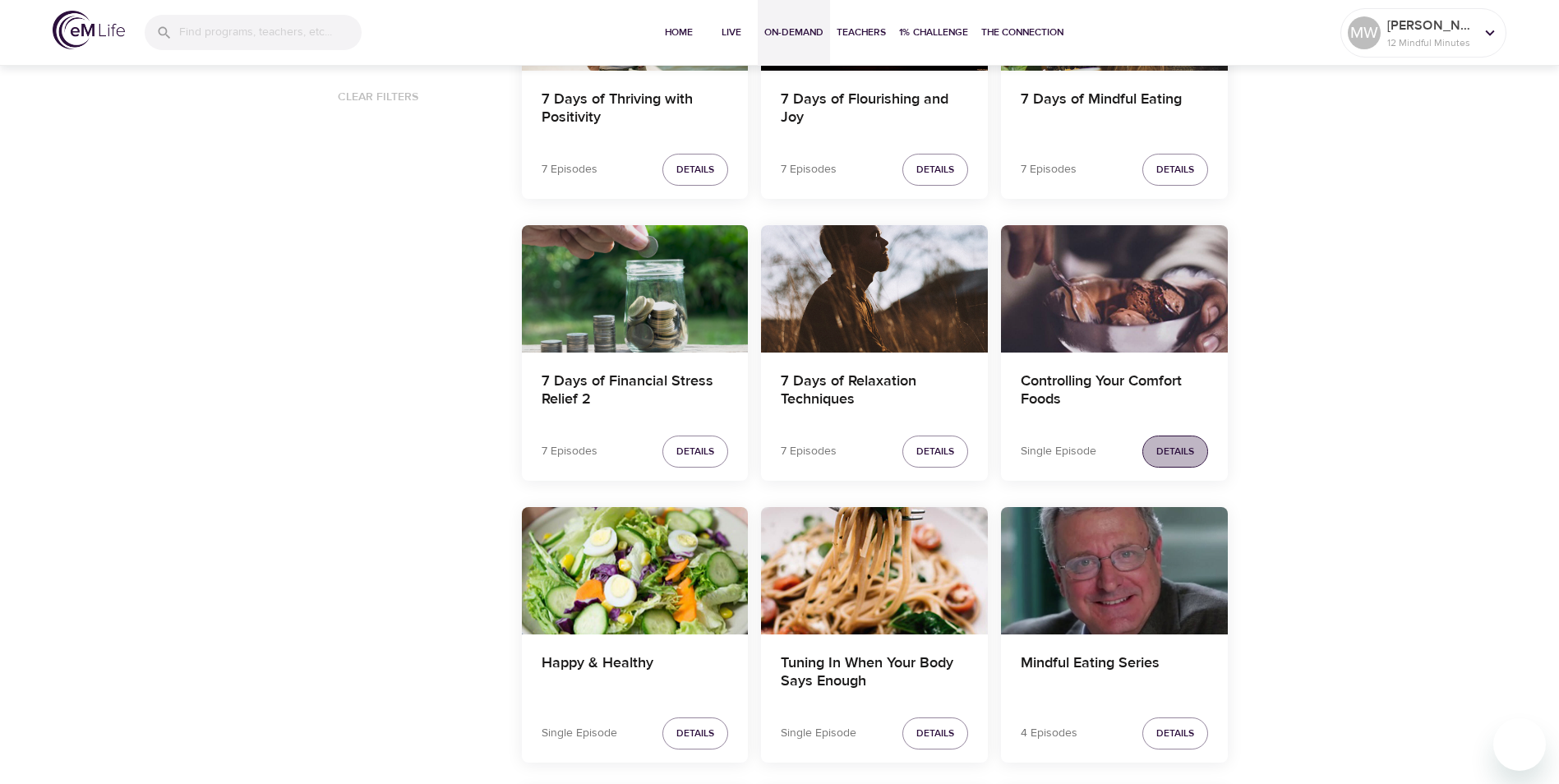
click at [1165, 458] on span "Details" at bounding box center [1175, 452] width 38 height 17
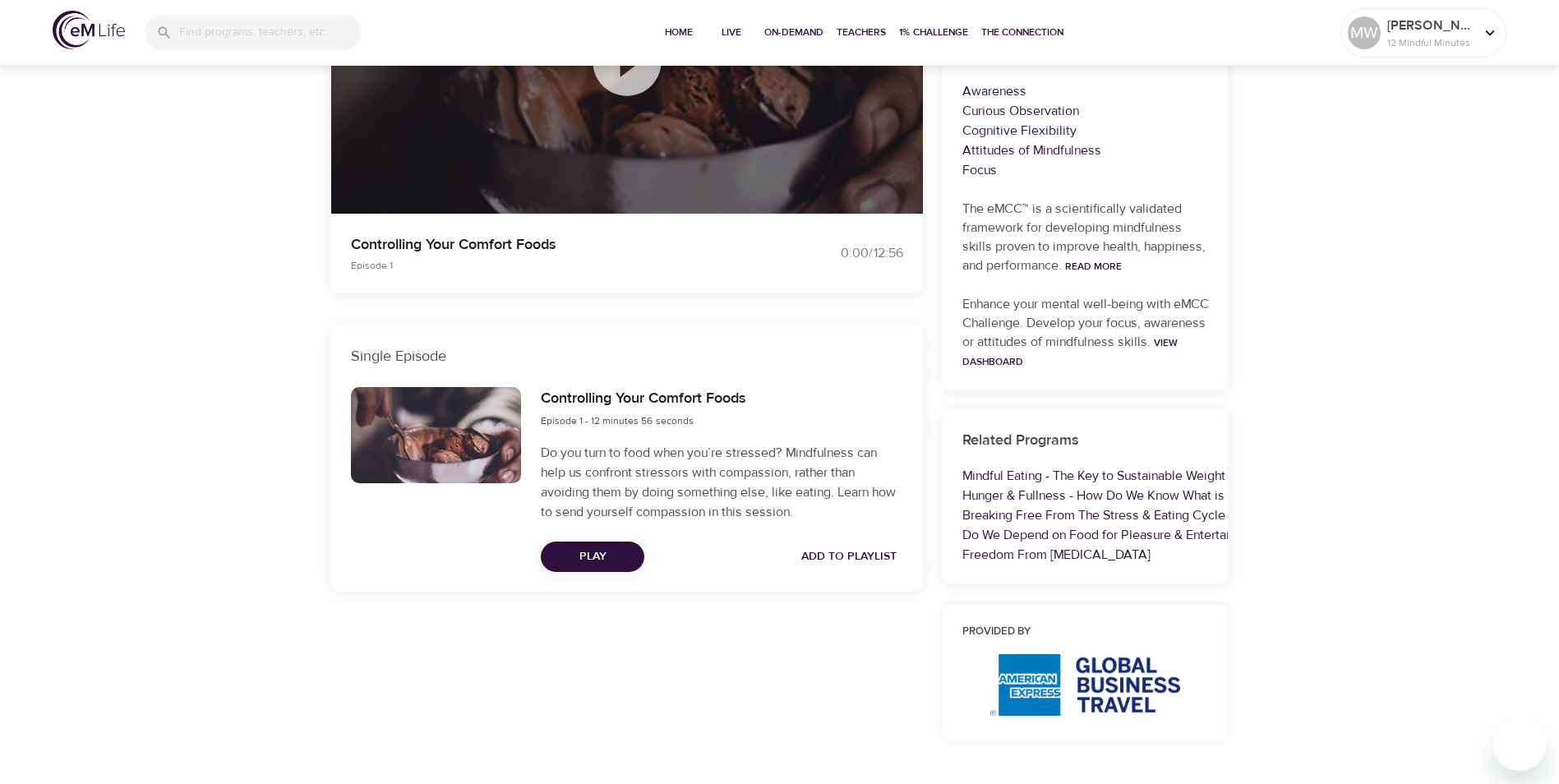
scroll to position [329, 0]
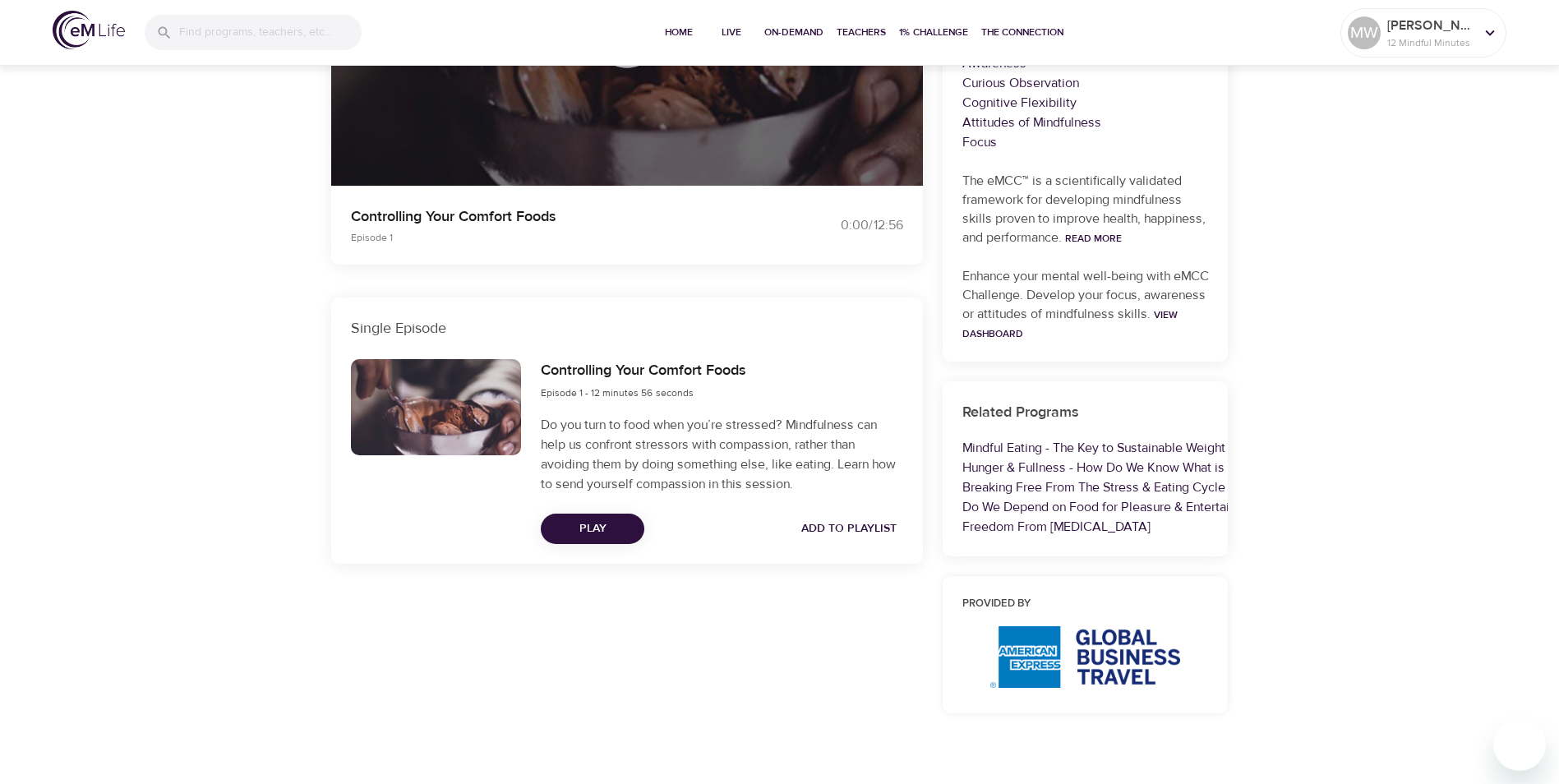
click at [579, 528] on span "Play" at bounding box center [592, 529] width 77 height 21
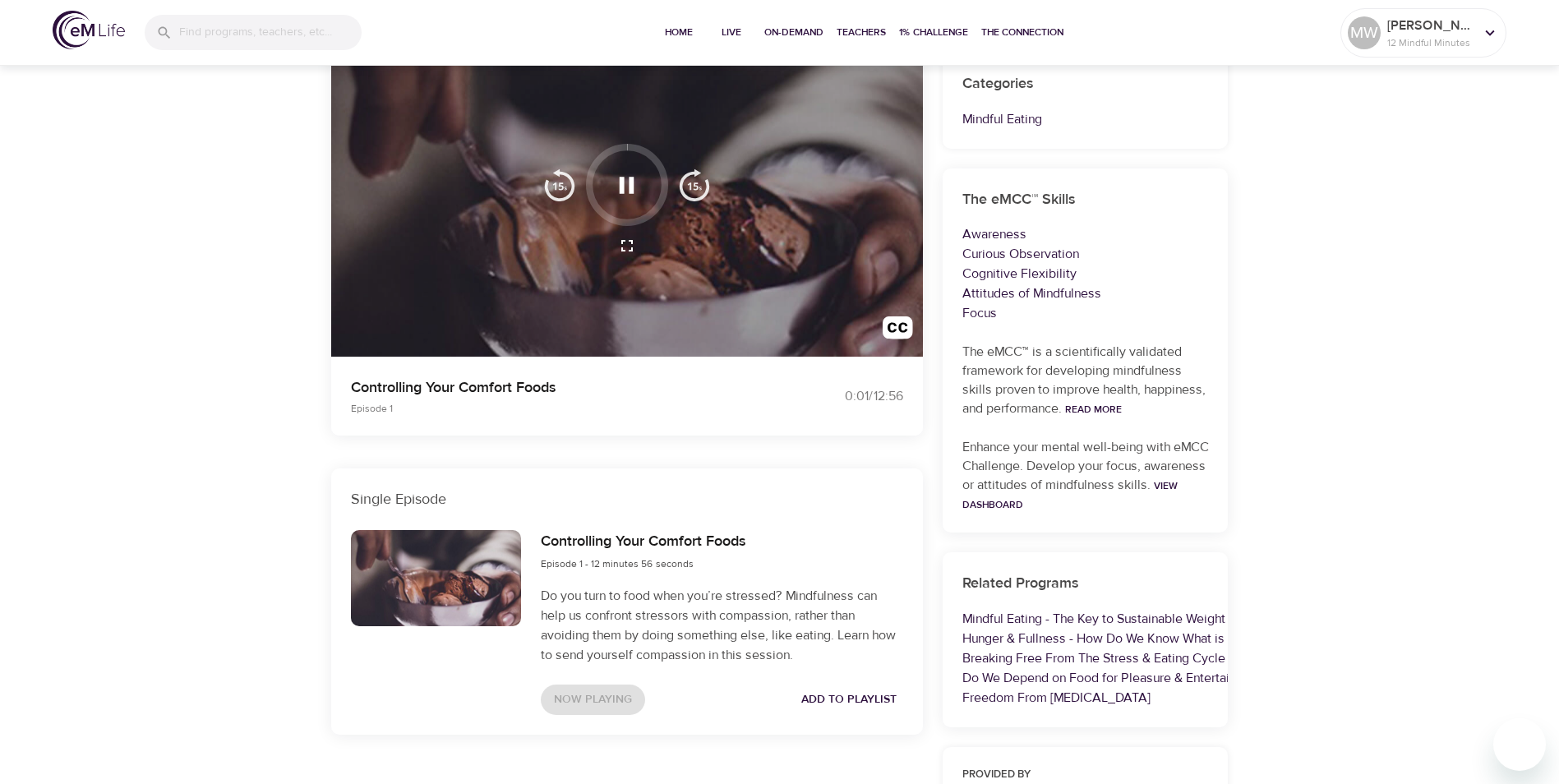
scroll to position [165, 0]
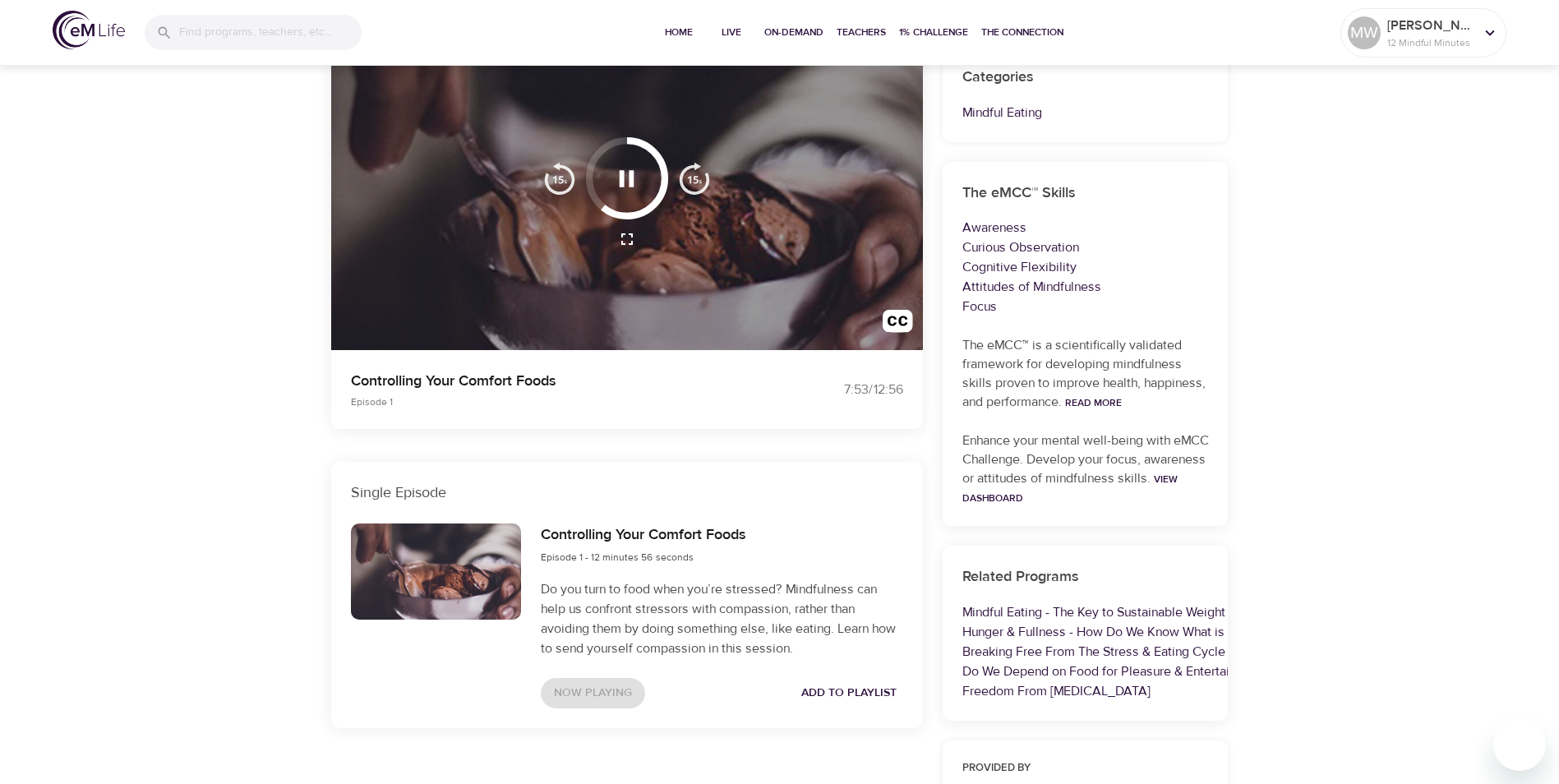
click at [632, 179] on icon "button" at bounding box center [627, 178] width 15 height 16
